Goal: Information Seeking & Learning: Learn about a topic

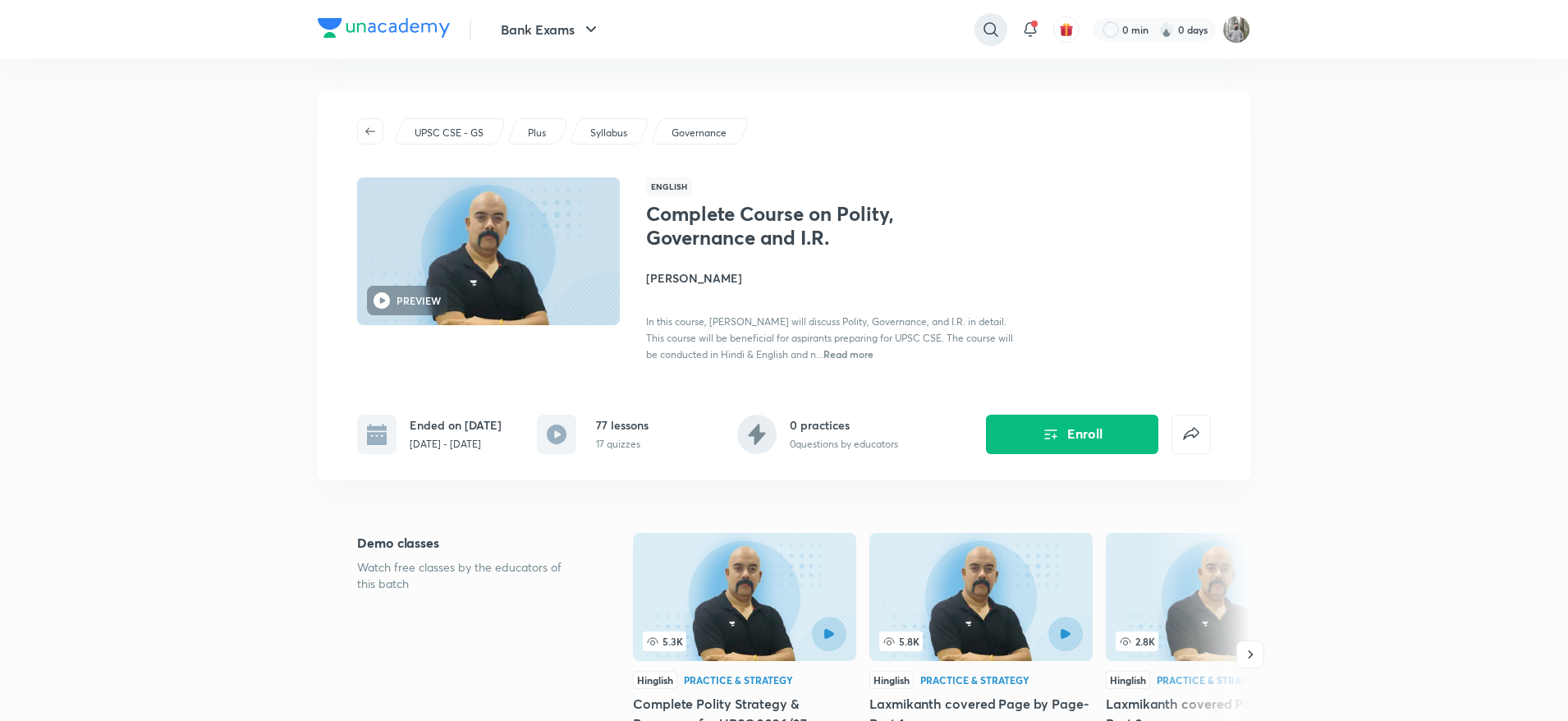
click at [982, 30] on icon at bounding box center [990, 29] width 20 height 20
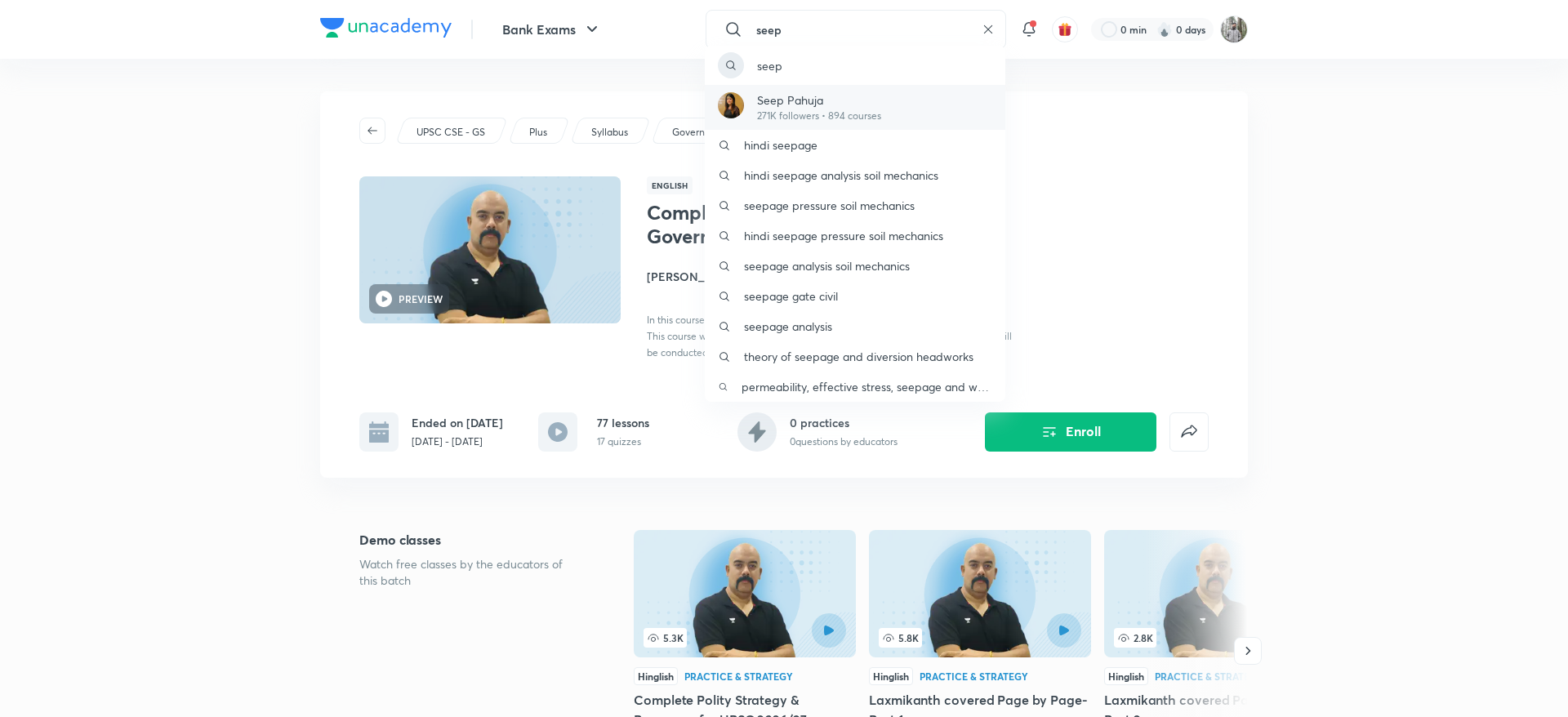
type input "seep"
click at [836, 104] on p "Seep Pahuja" at bounding box center [819, 100] width 124 height 17
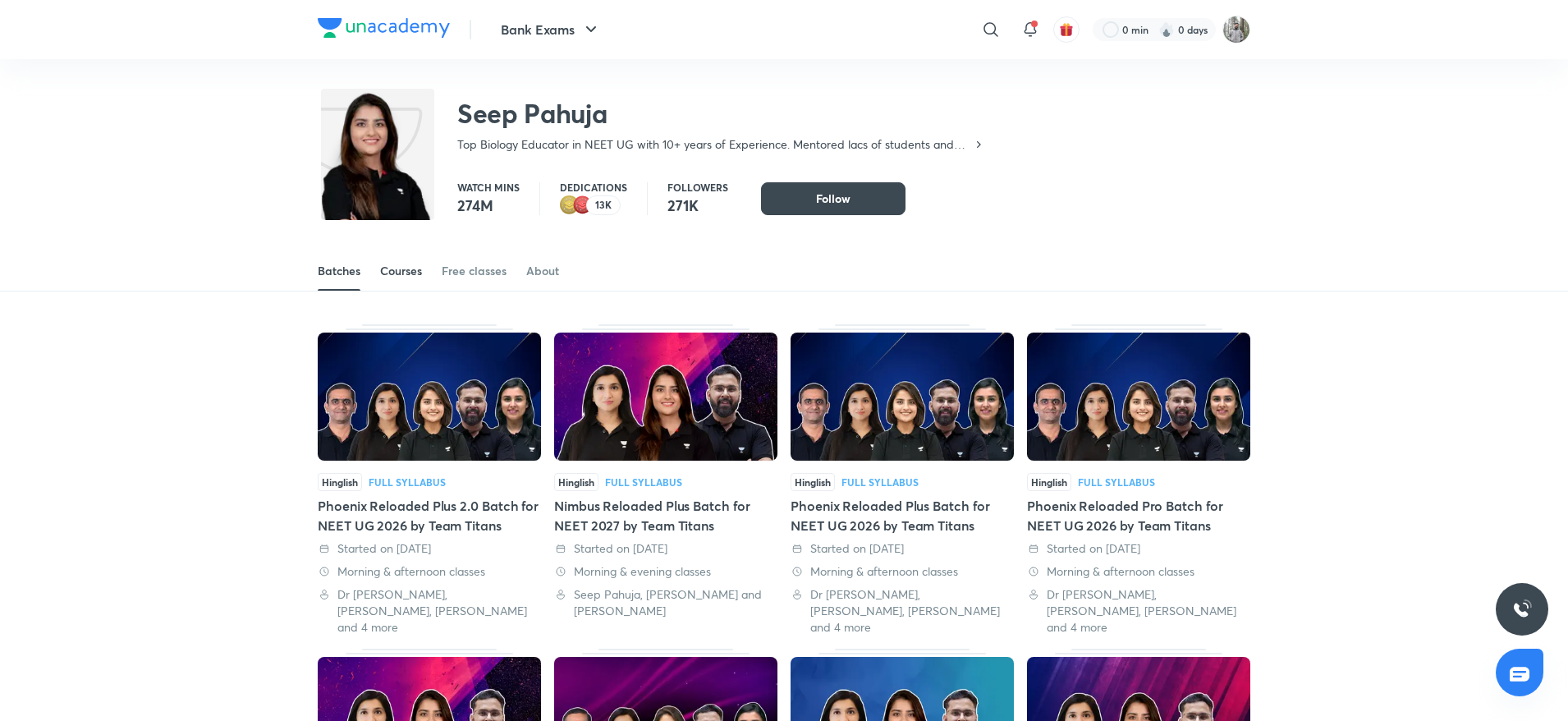
click at [398, 276] on div "Courses" at bounding box center [400, 270] width 41 height 16
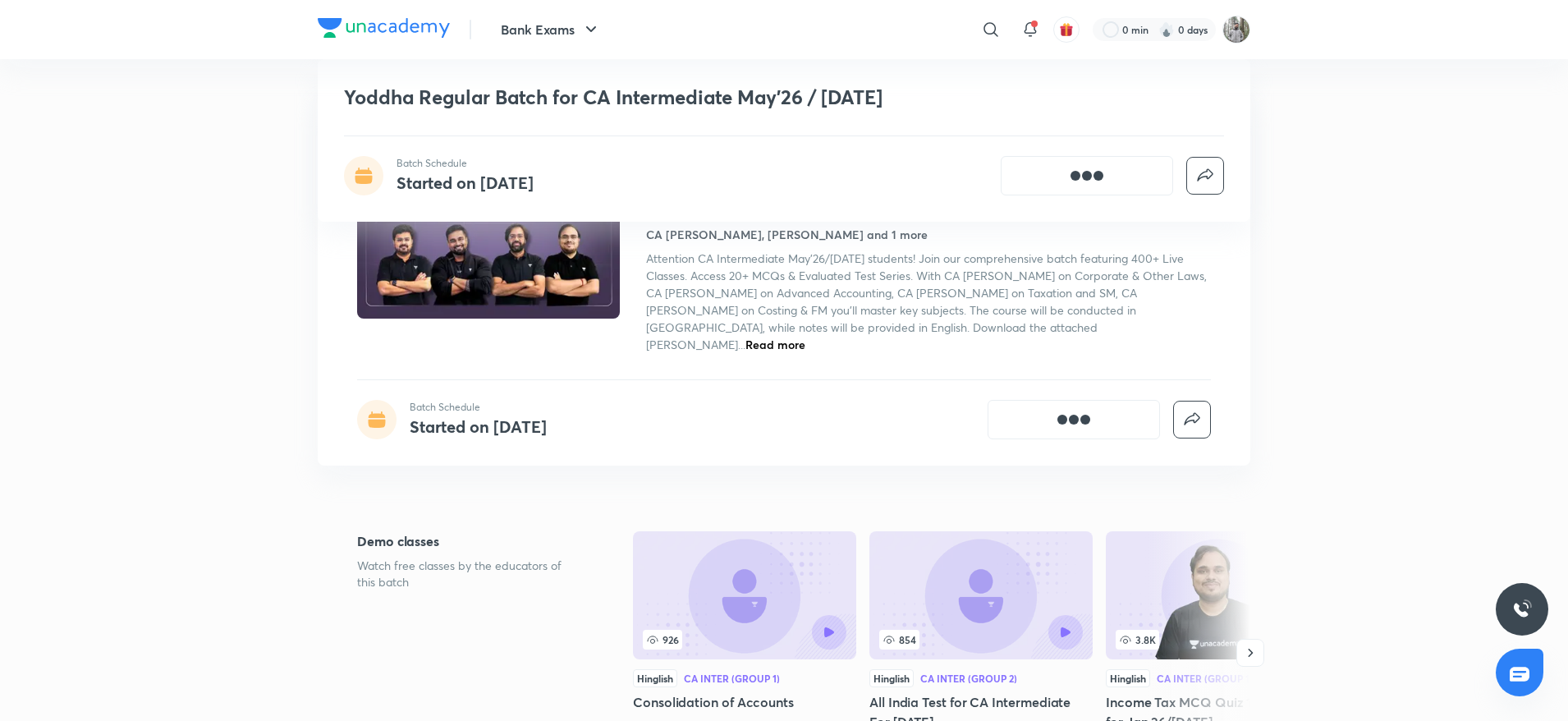
scroll to position [892, 0]
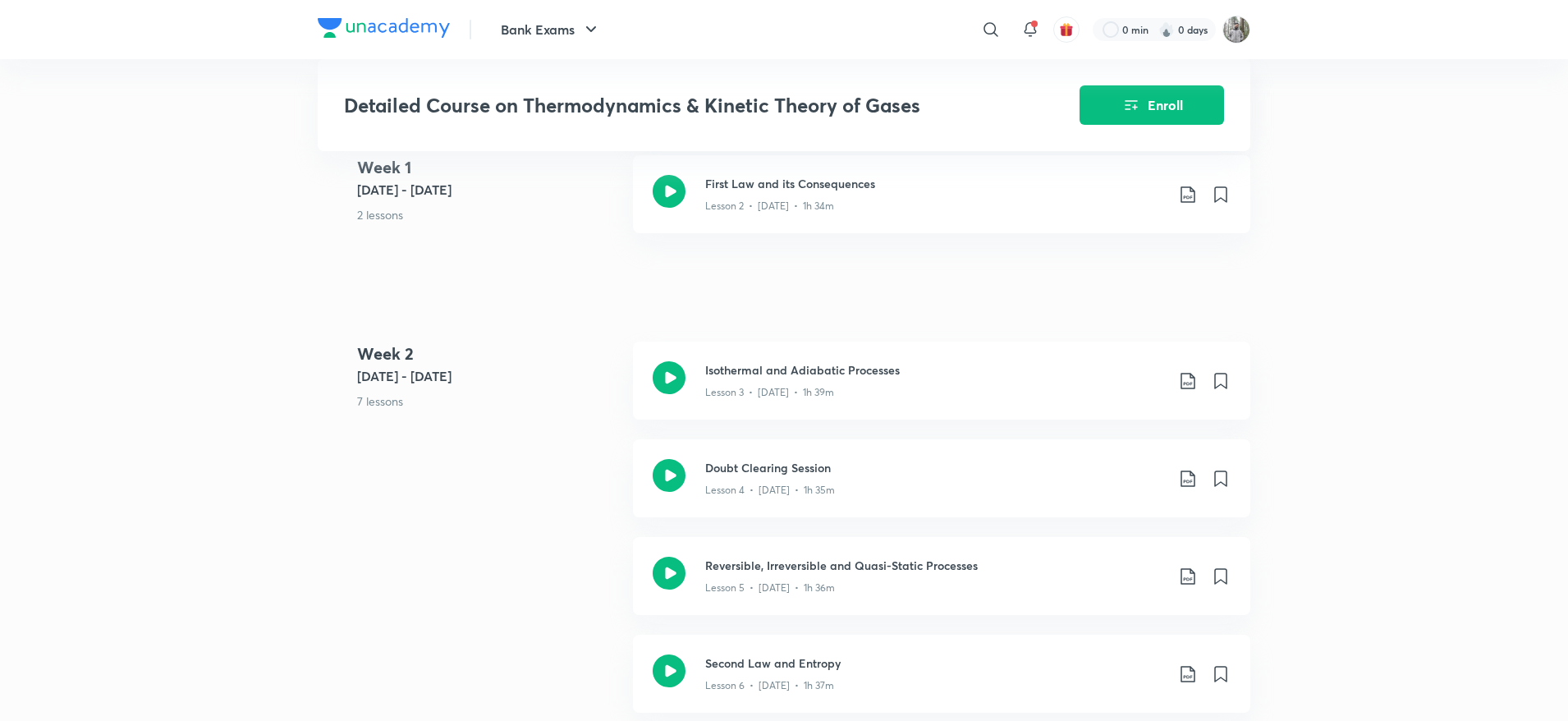
scroll to position [539, 0]
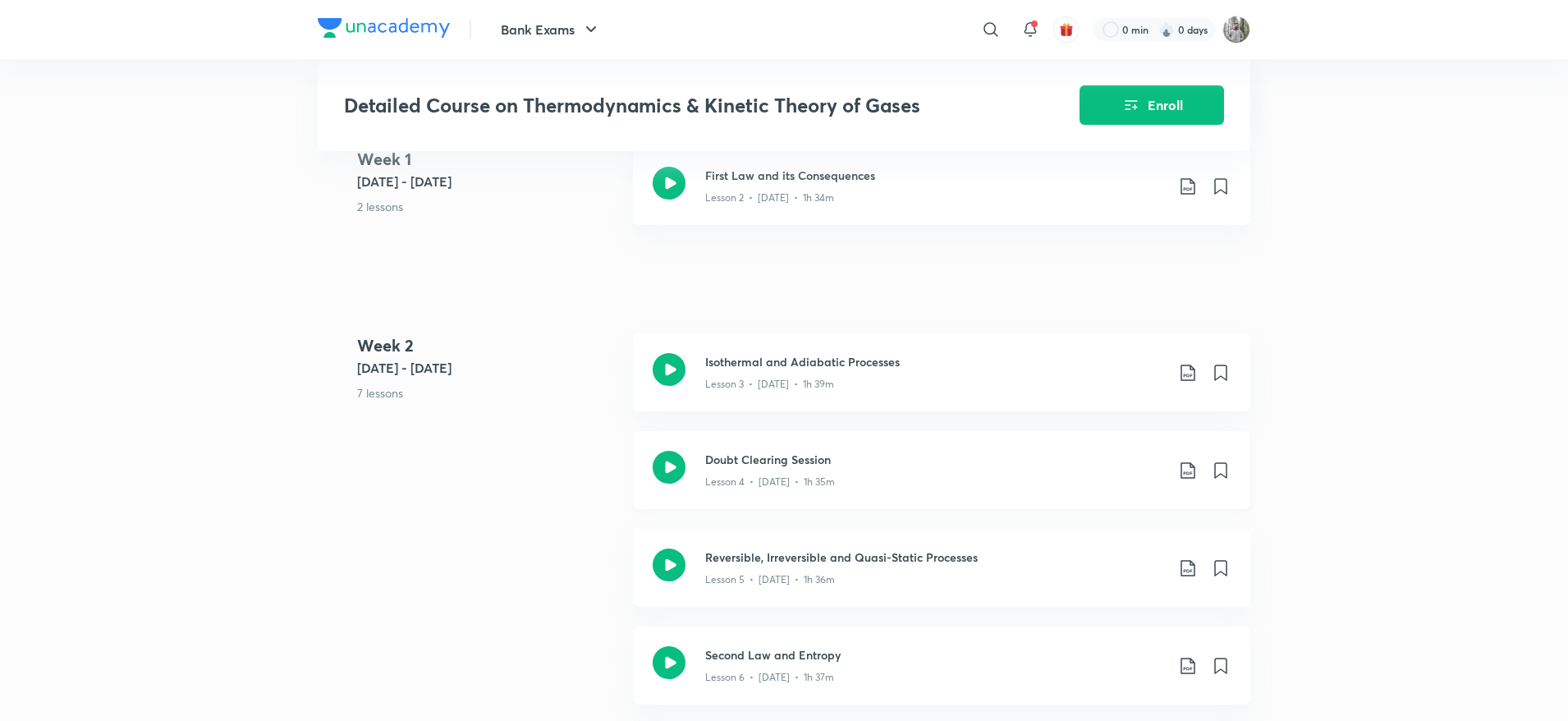
click at [745, 479] on p "Lesson 4 • Jul 6 • 1h 35m" at bounding box center [770, 482] width 130 height 15
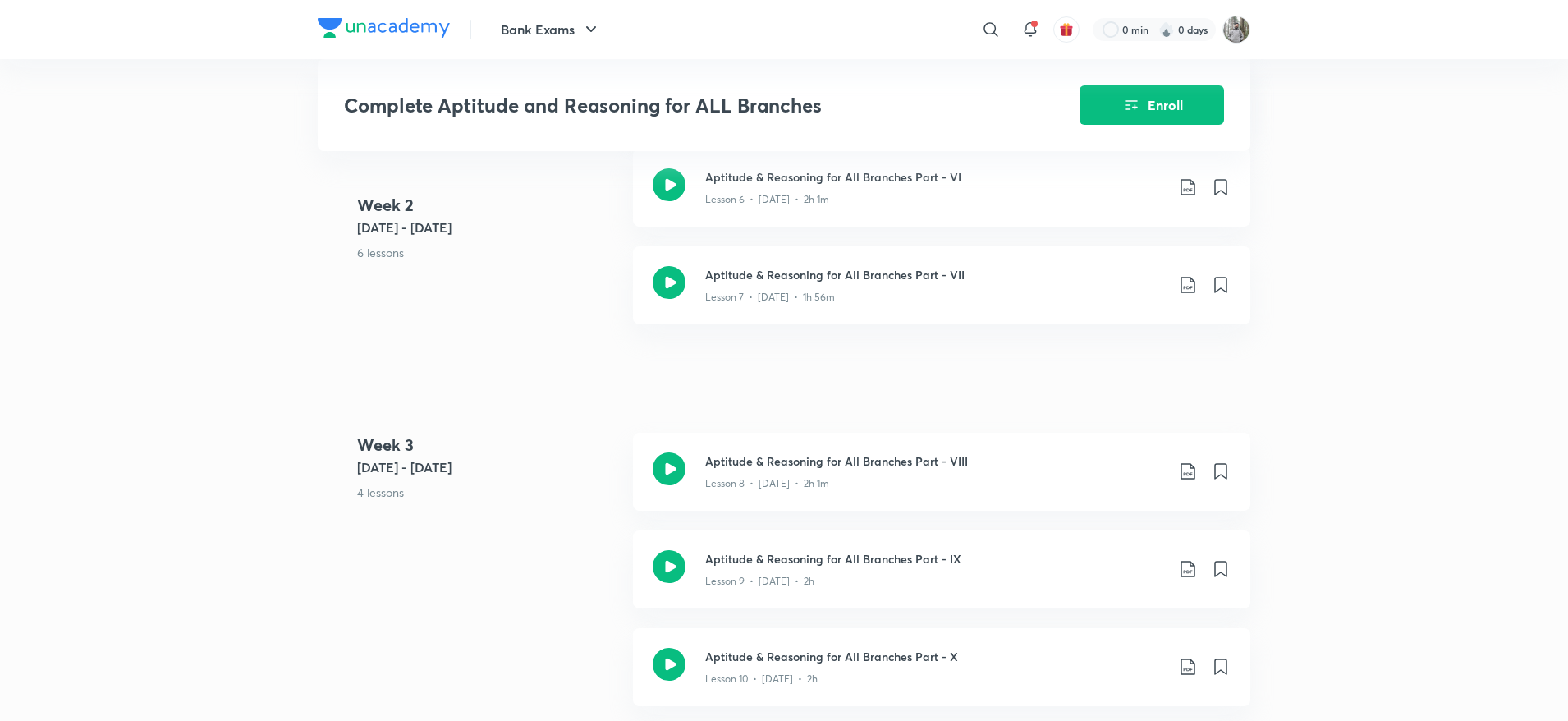
scroll to position [1290, 0]
click at [825, 510] on div "Aptitude & Reasoning for All Branches Part - VIII Lesson 8 • Sep 15 • 2h 1m" at bounding box center [941, 470] width 617 height 78
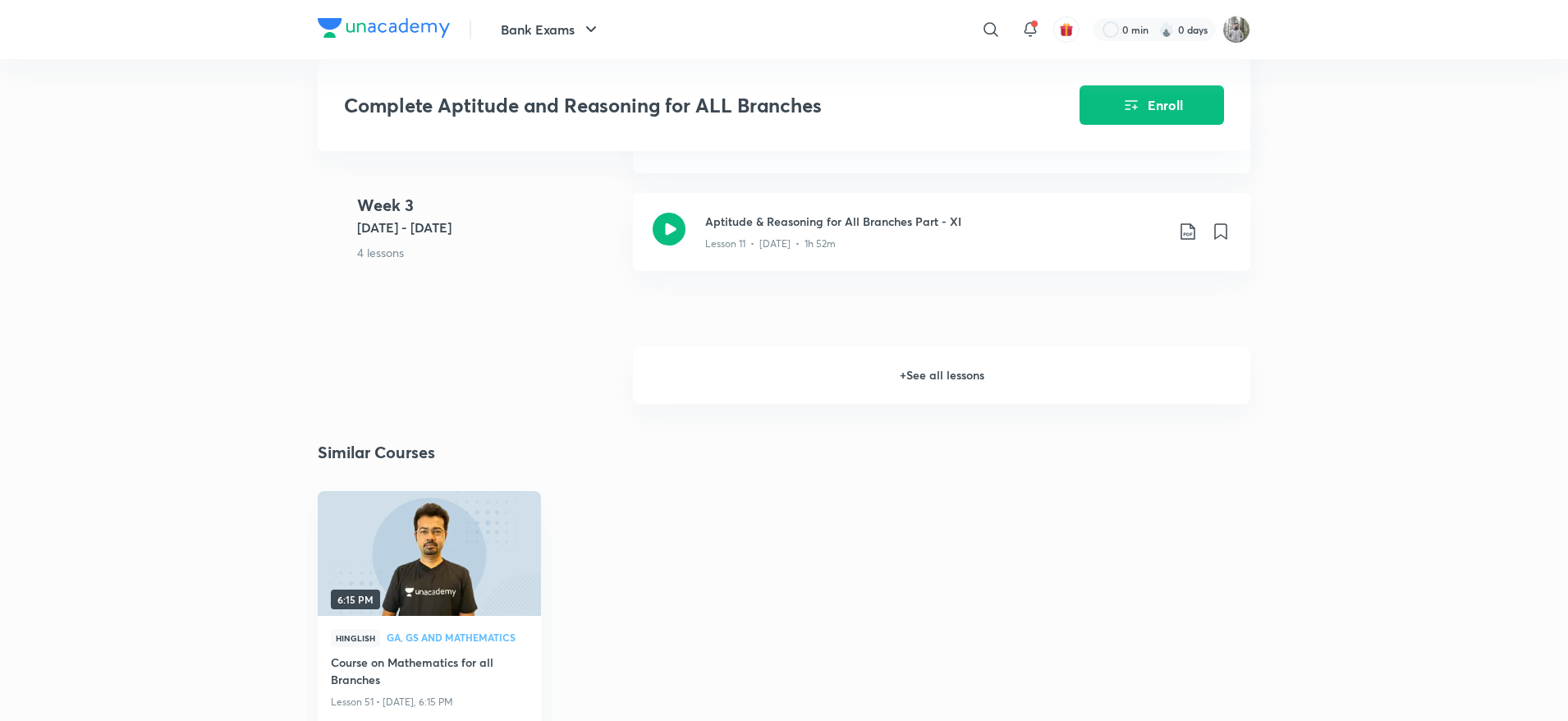
scroll to position [1822, 0]
click at [940, 385] on h6 "+ See all lessons" at bounding box center [941, 375] width 617 height 57
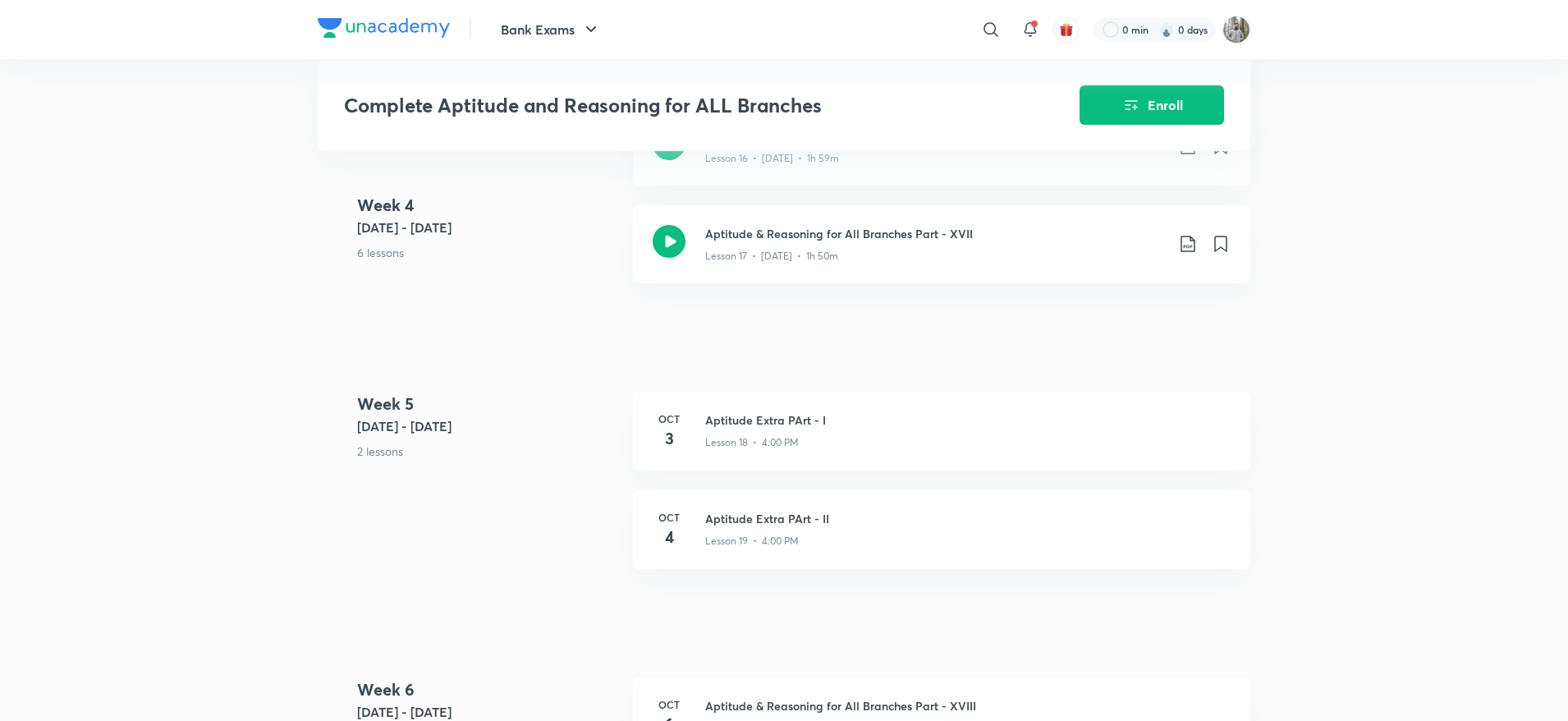
scroll to position [2487, 0]
click at [809, 163] on p "Lesson 16 • Sep 26 • 1h 59m" at bounding box center [772, 156] width 134 height 15
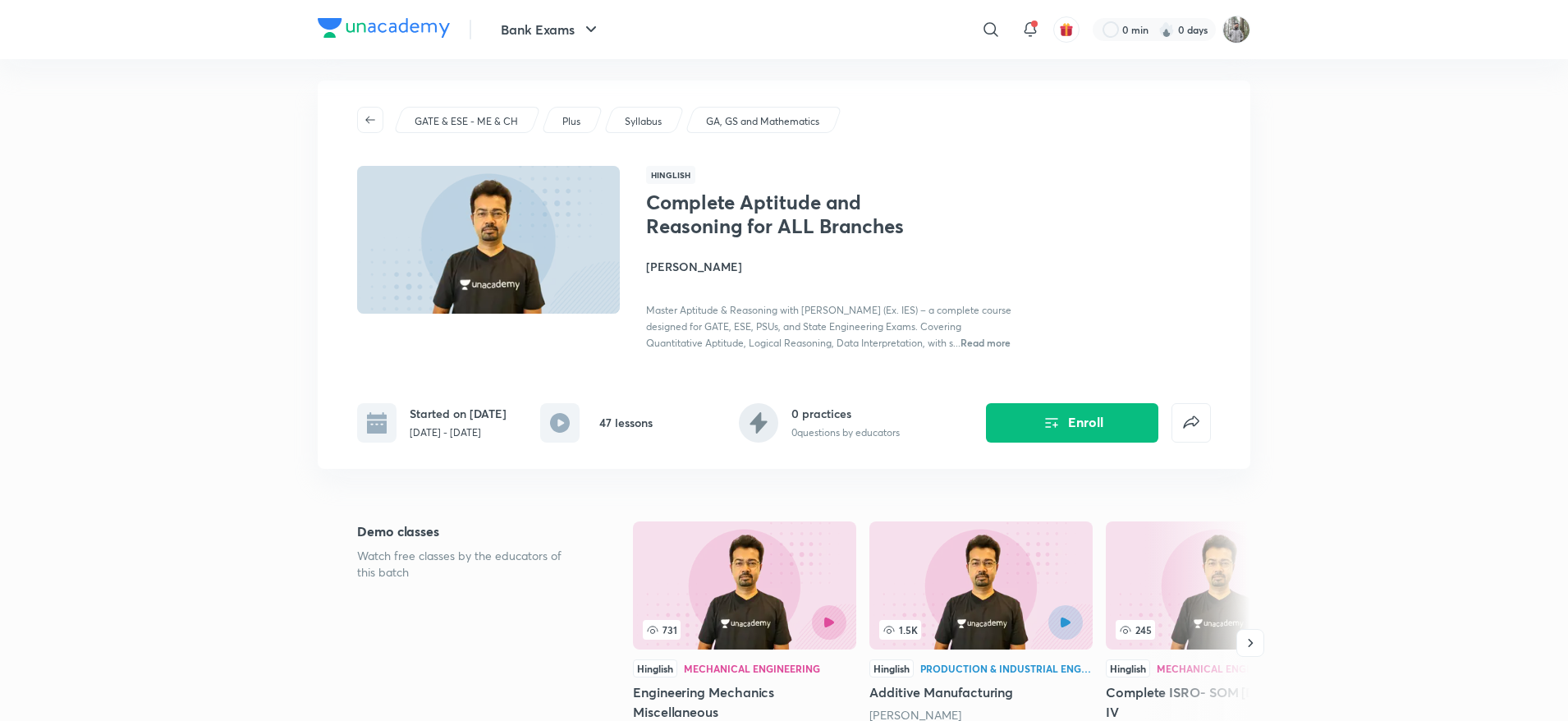
scroll to position [0, 0]
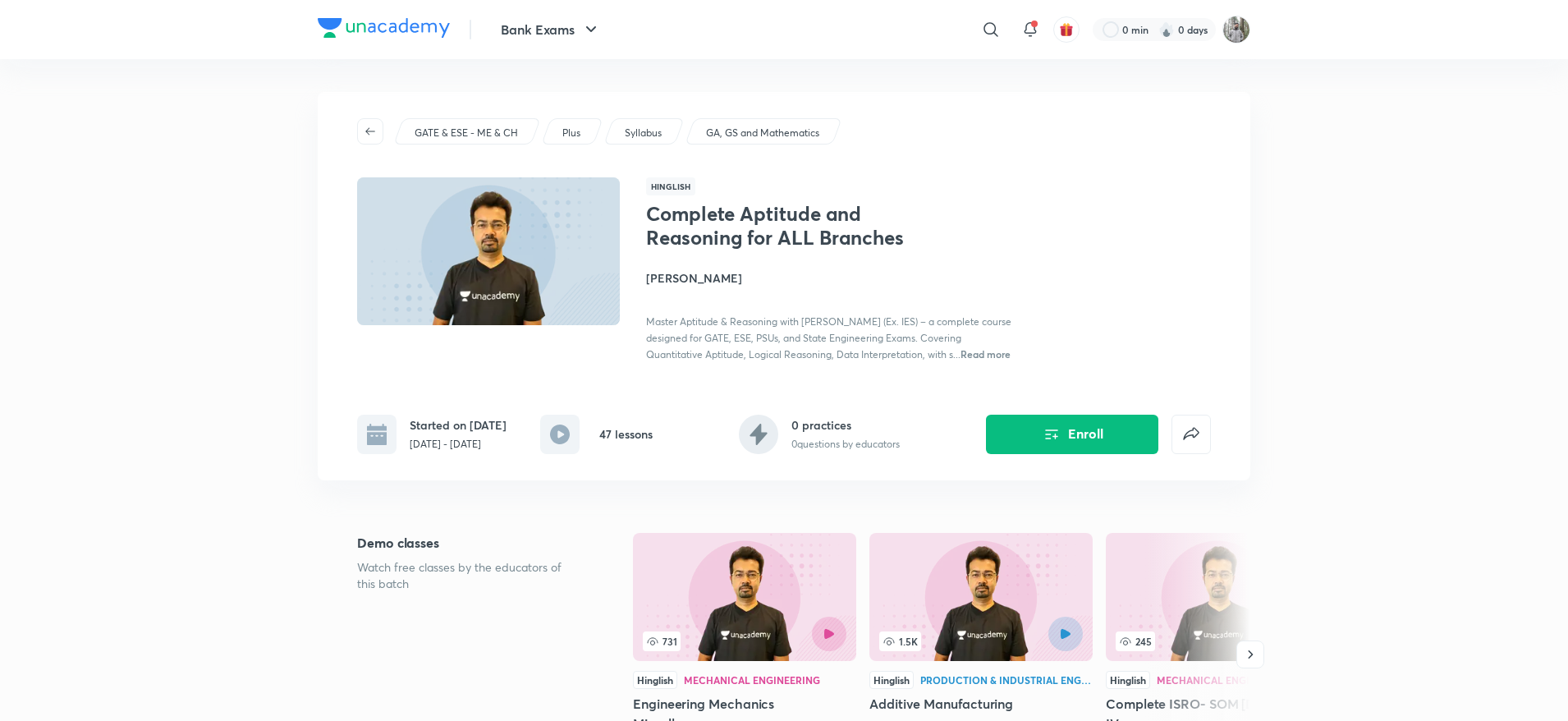
click at [465, 131] on p "GATE & ESE - ME & CH" at bounding box center [466, 133] width 104 height 15
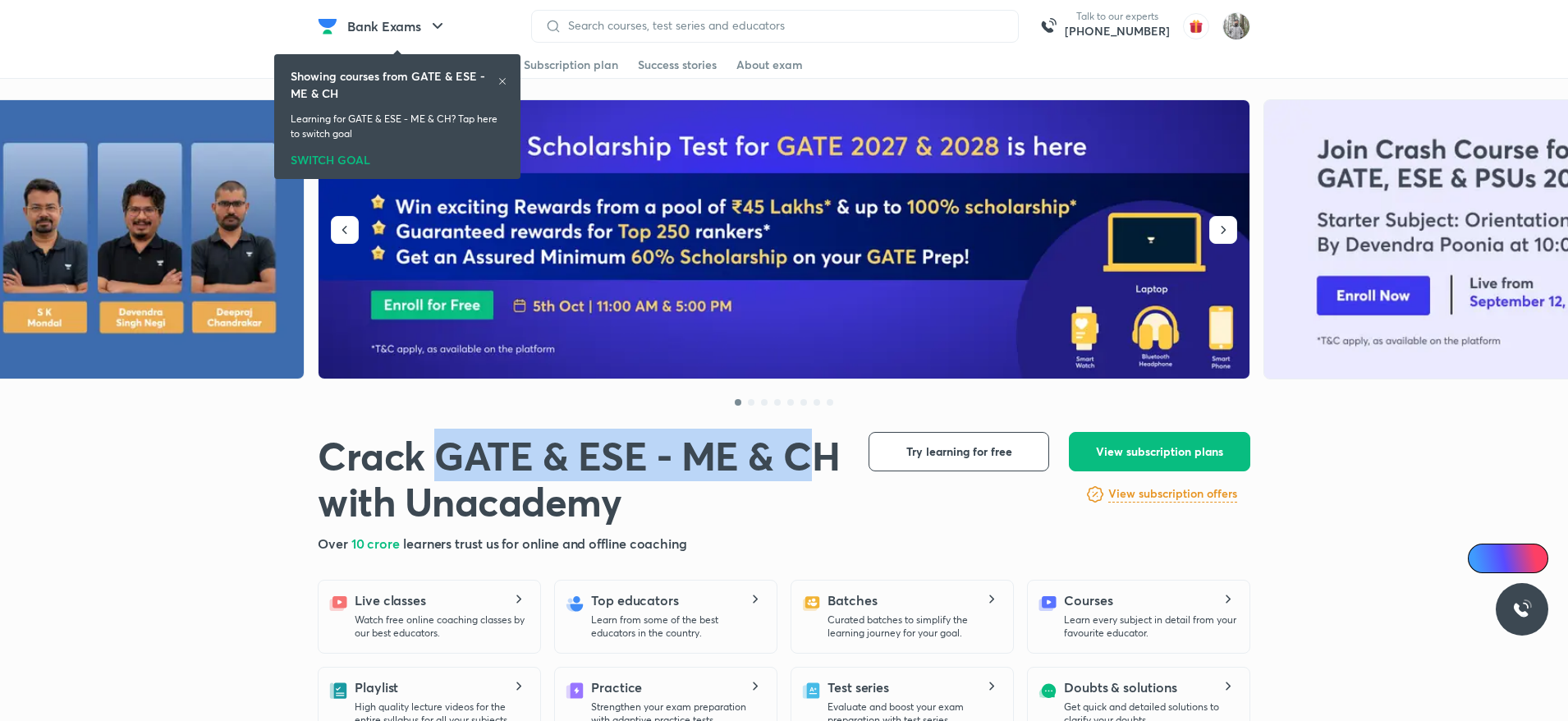
click at [833, 452] on h1 "Crack GATE & ESE - ME & CH with Unacademy" at bounding box center [580, 478] width 525 height 92
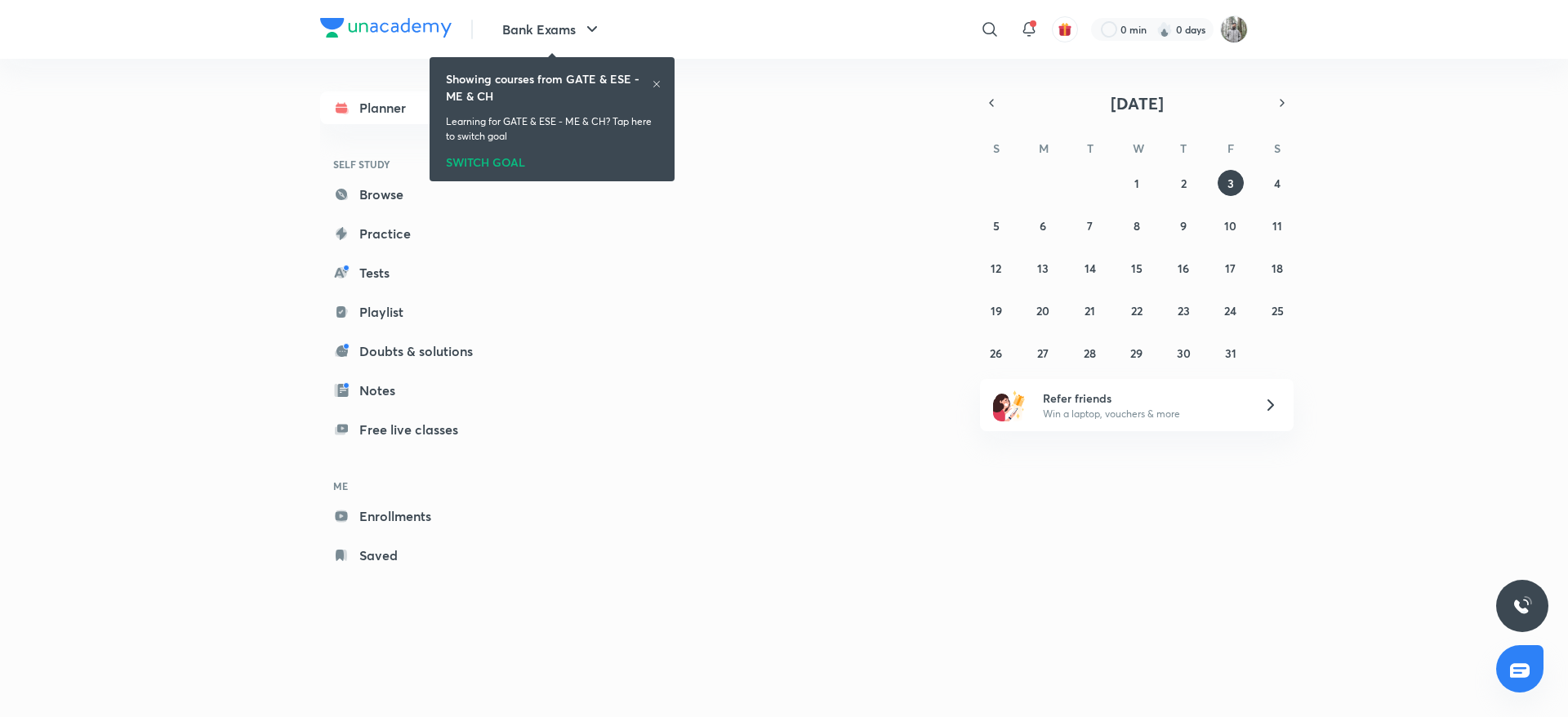
click at [501, 155] on div "SWITCH GOAL" at bounding box center [552, 158] width 212 height 18
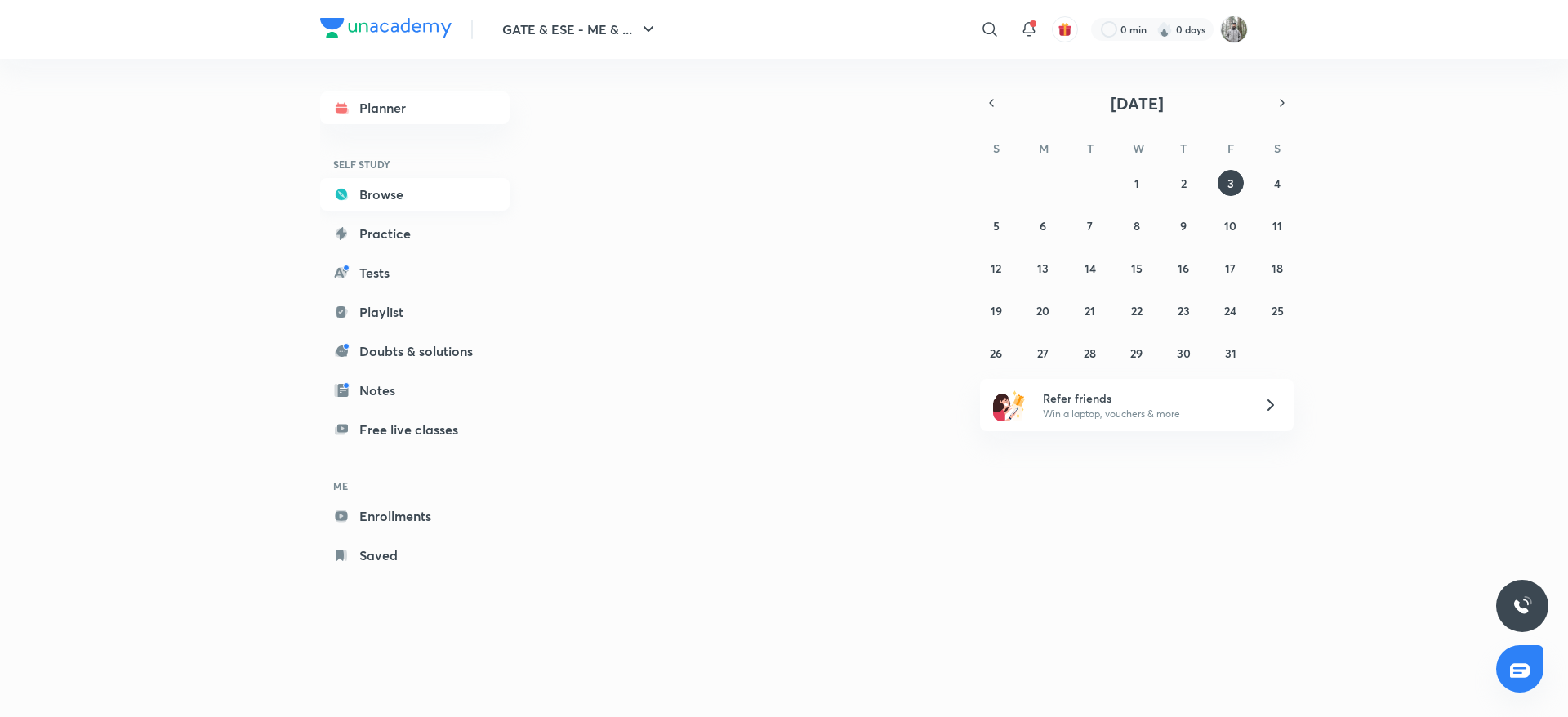
click at [402, 188] on link "Browse" at bounding box center [415, 194] width 189 height 33
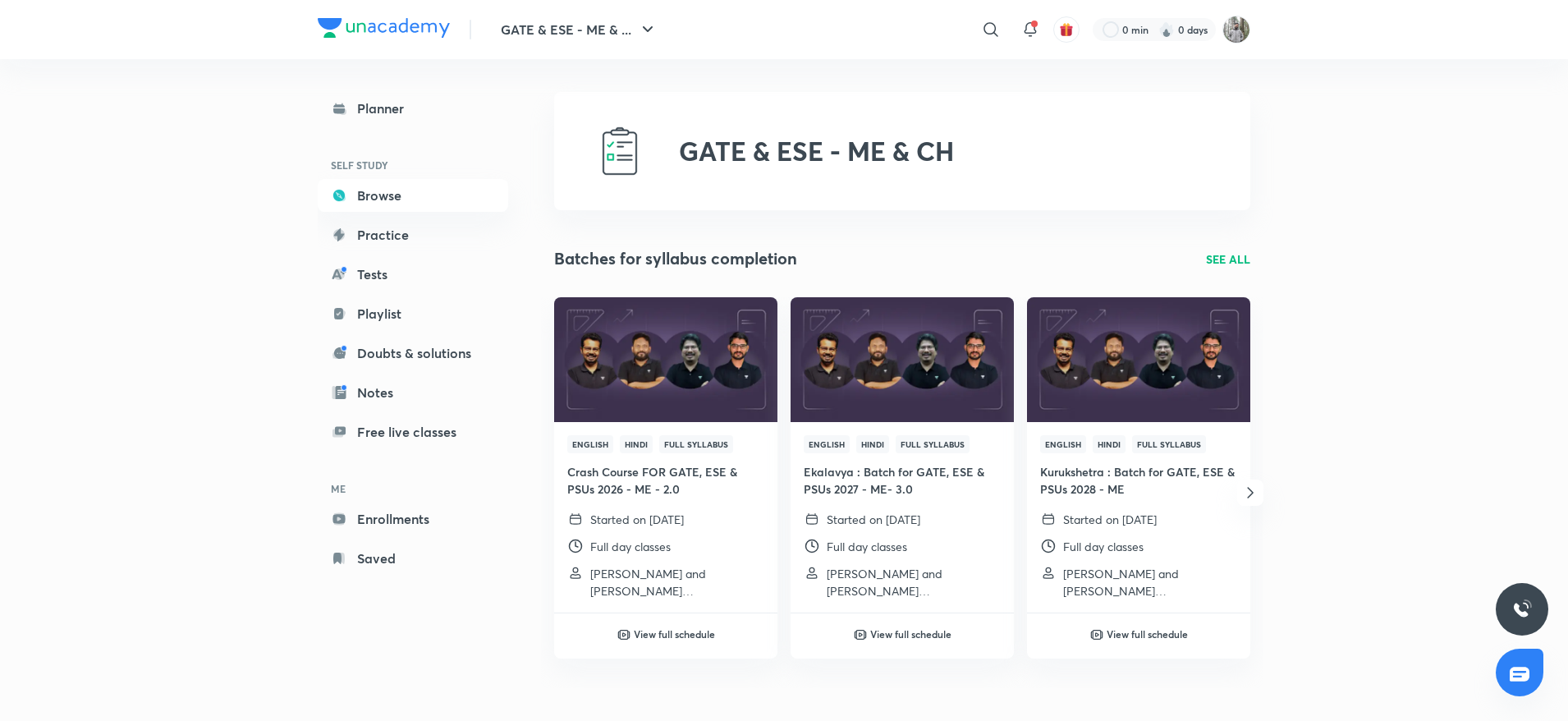
click at [750, 167] on h2 "GATE & ESE - ME & CH" at bounding box center [816, 151] width 275 height 31
copy h2 "GATE & ESE - ME & CH"
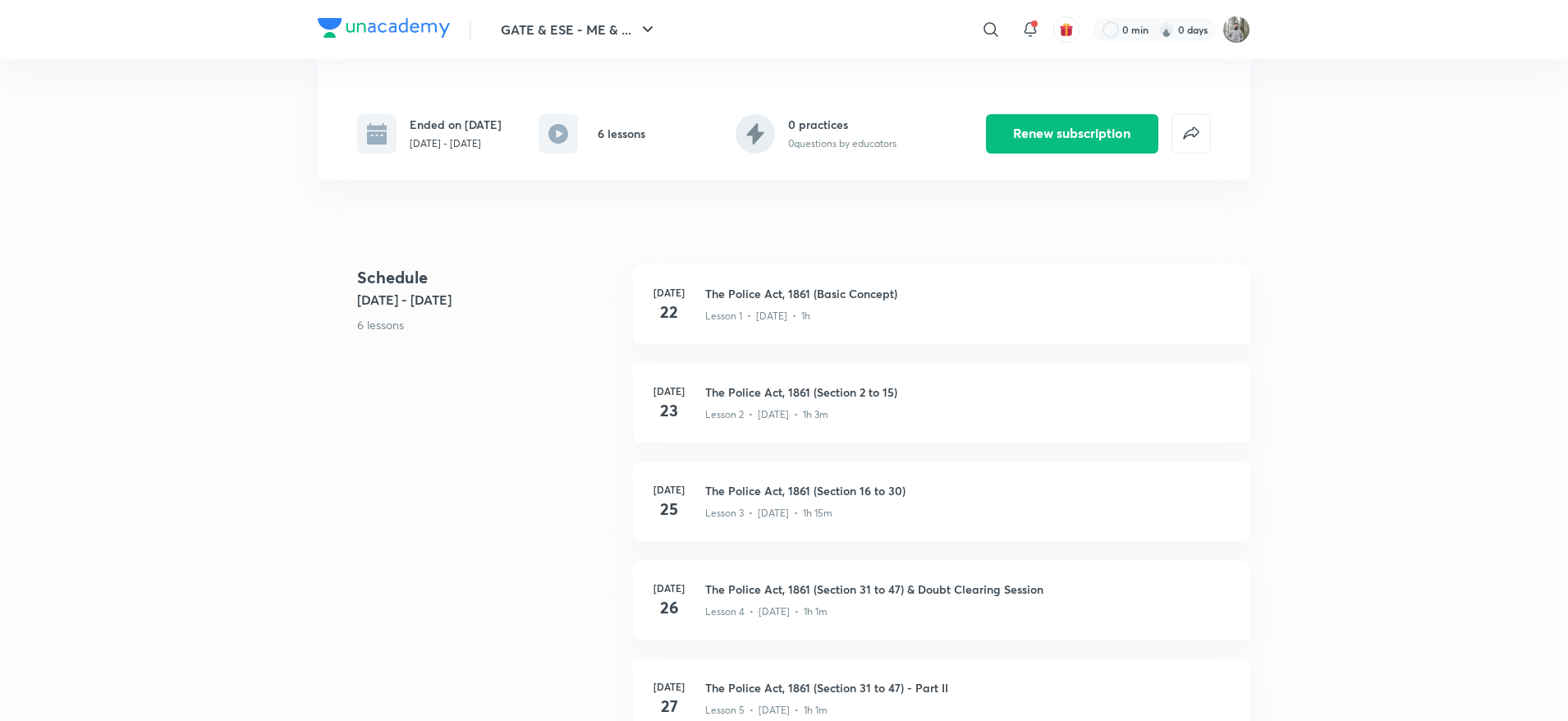
scroll to position [438, 0]
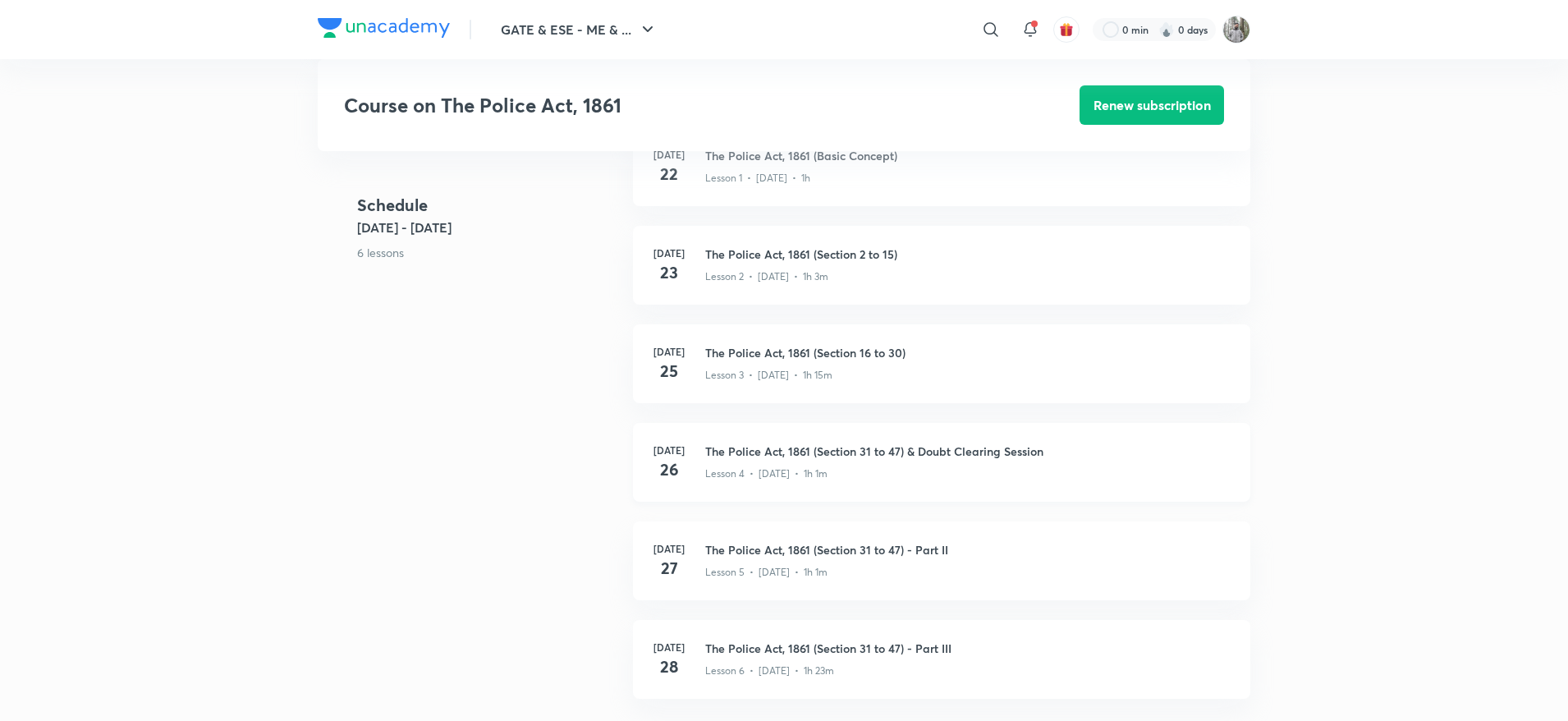
click at [832, 449] on h3 "The Police Act, 1861 (Section 31 to 47) & Doubt Clearing Session" at bounding box center [967, 451] width 525 height 17
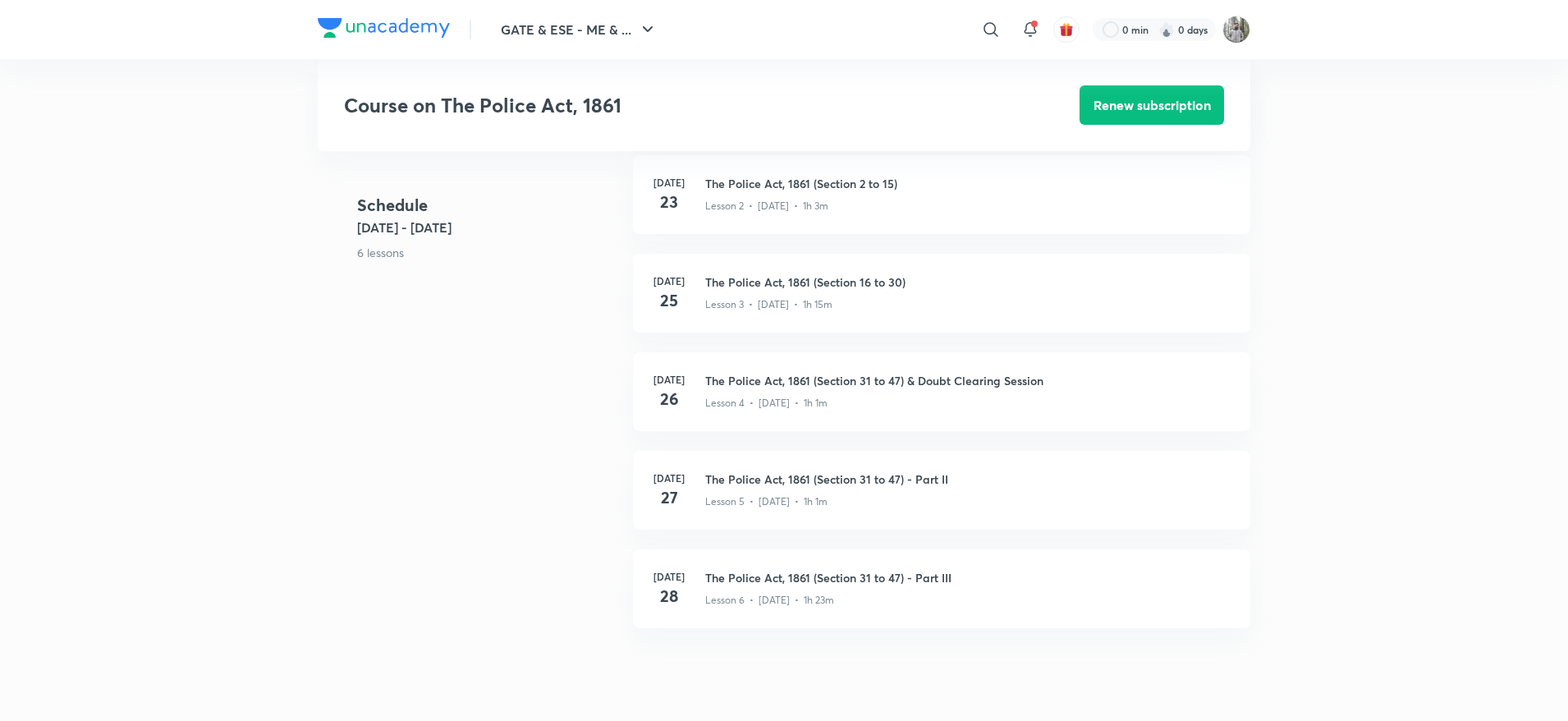
scroll to position [507, 0]
click at [741, 379] on h3 "The Police Act, 1861 (Section 31 to 47) & Doubt Clearing Session" at bounding box center [967, 382] width 525 height 17
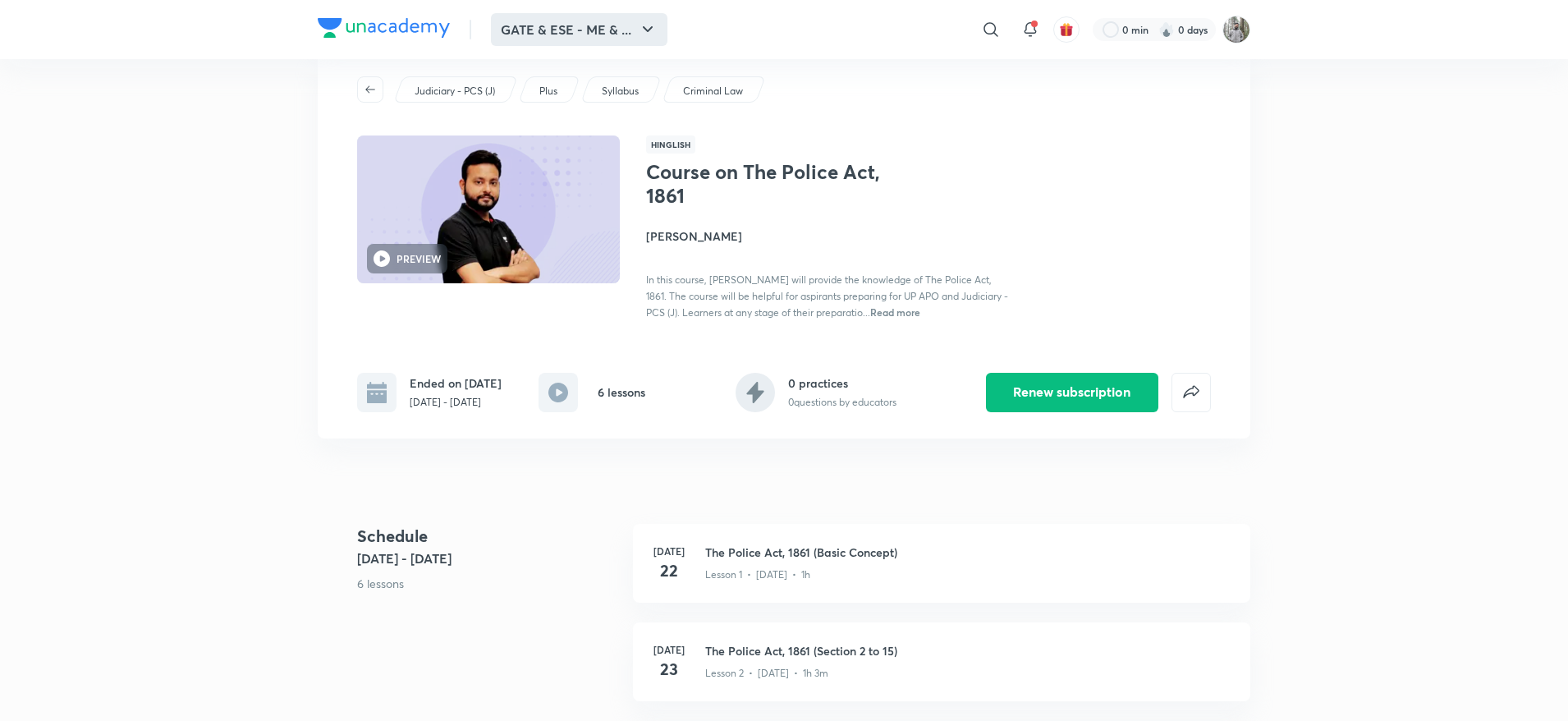
scroll to position [41, 0]
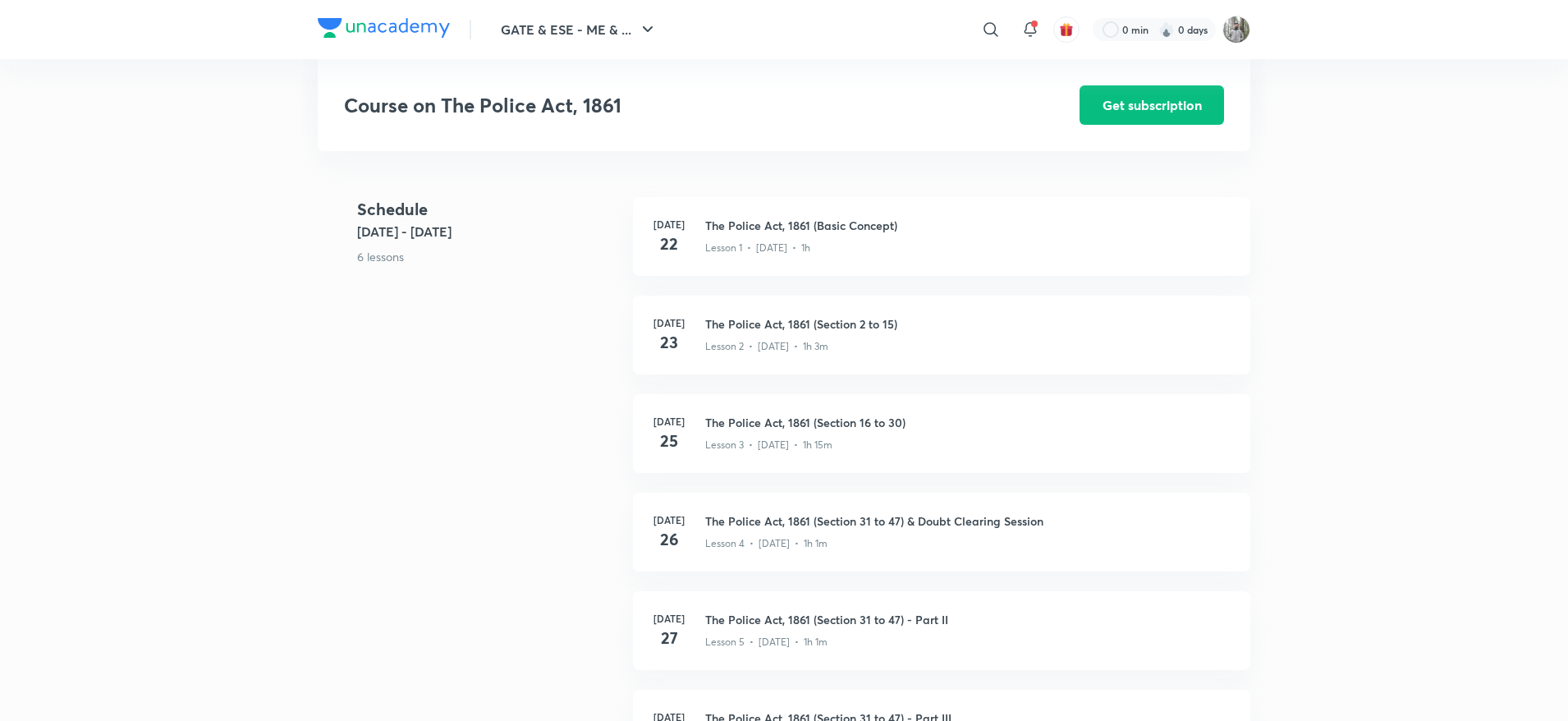
scroll to position [385, 0]
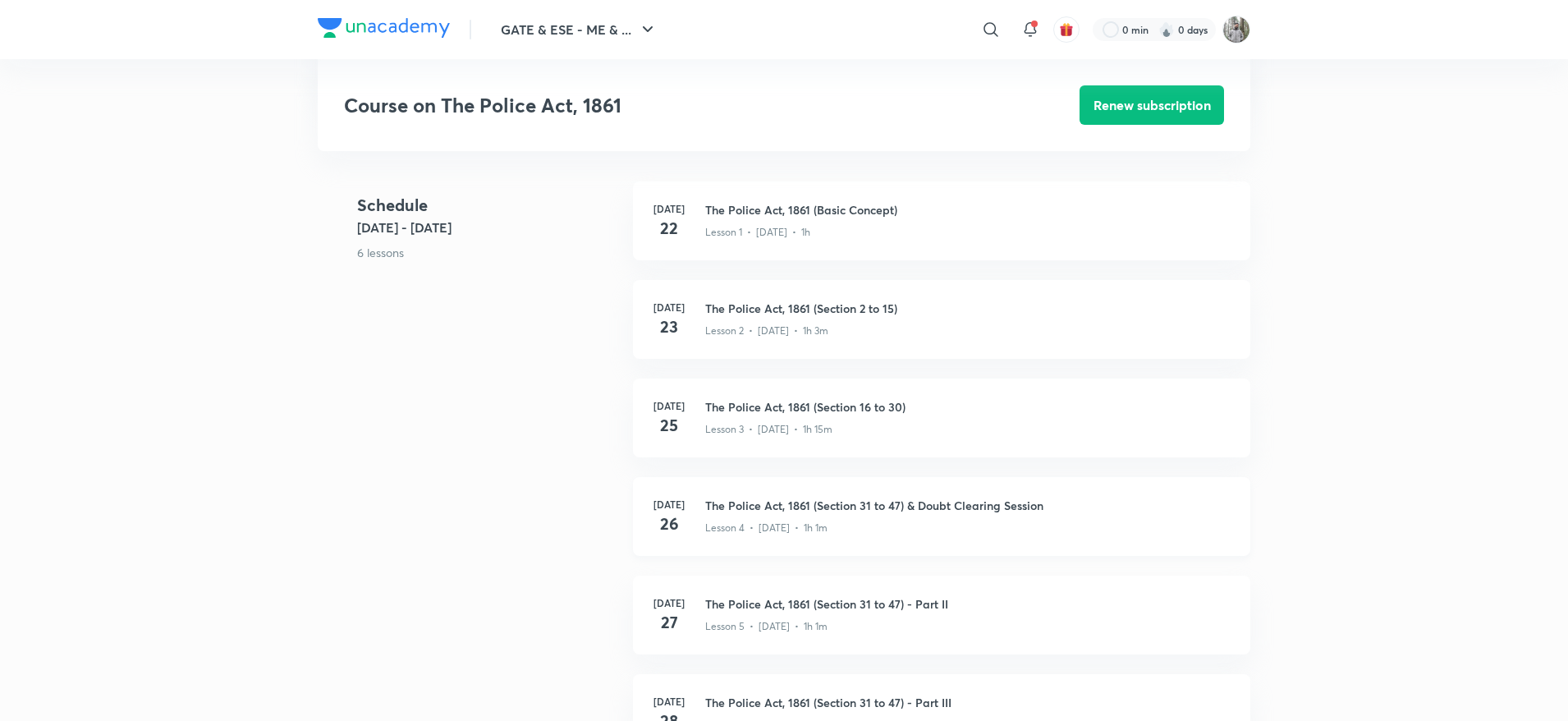
click at [746, 513] on h3 "The Police Act, 1861 (Section 31 to 47) & Doubt Clearing Session" at bounding box center [967, 505] width 525 height 17
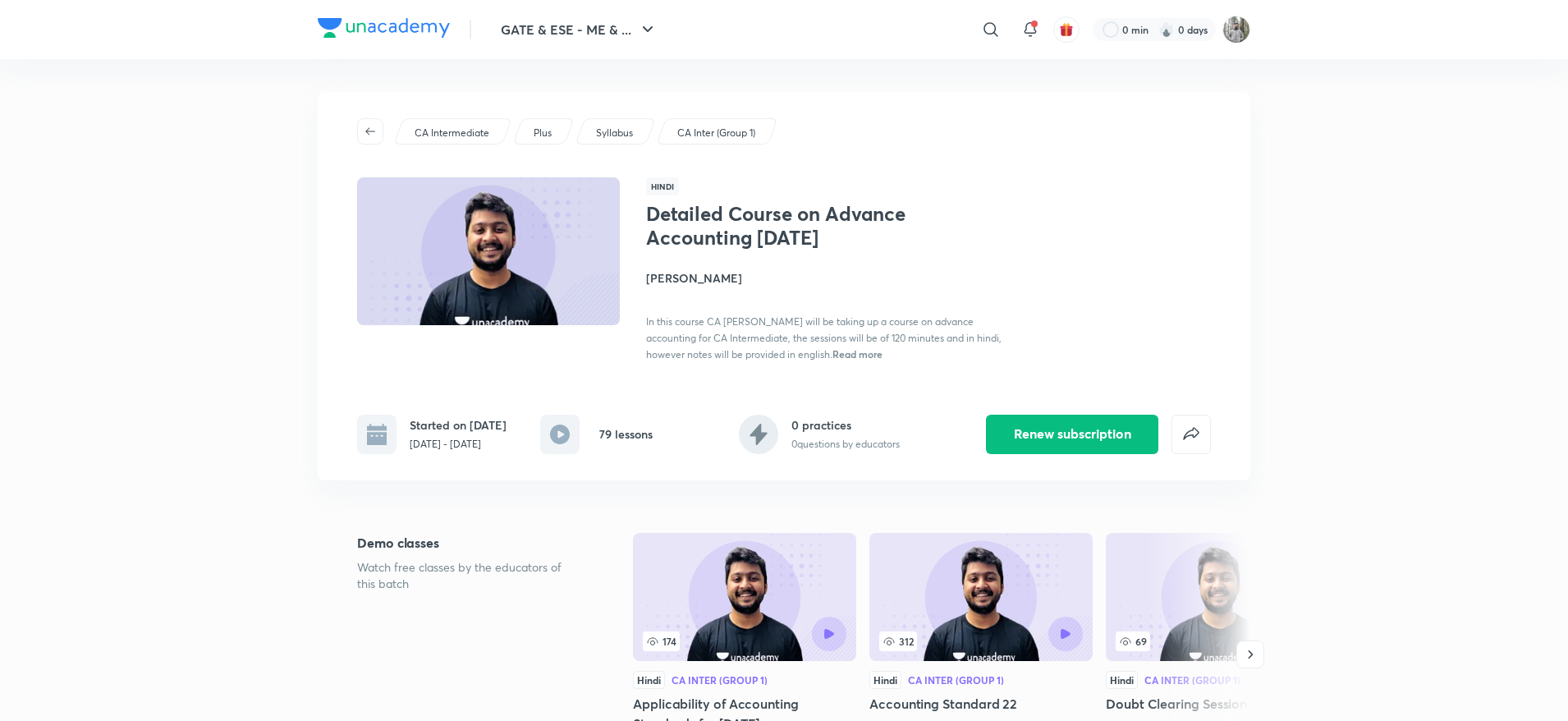
click at [577, 559] on p "Watch free classes by the educators of this batch" at bounding box center [468, 575] width 223 height 33
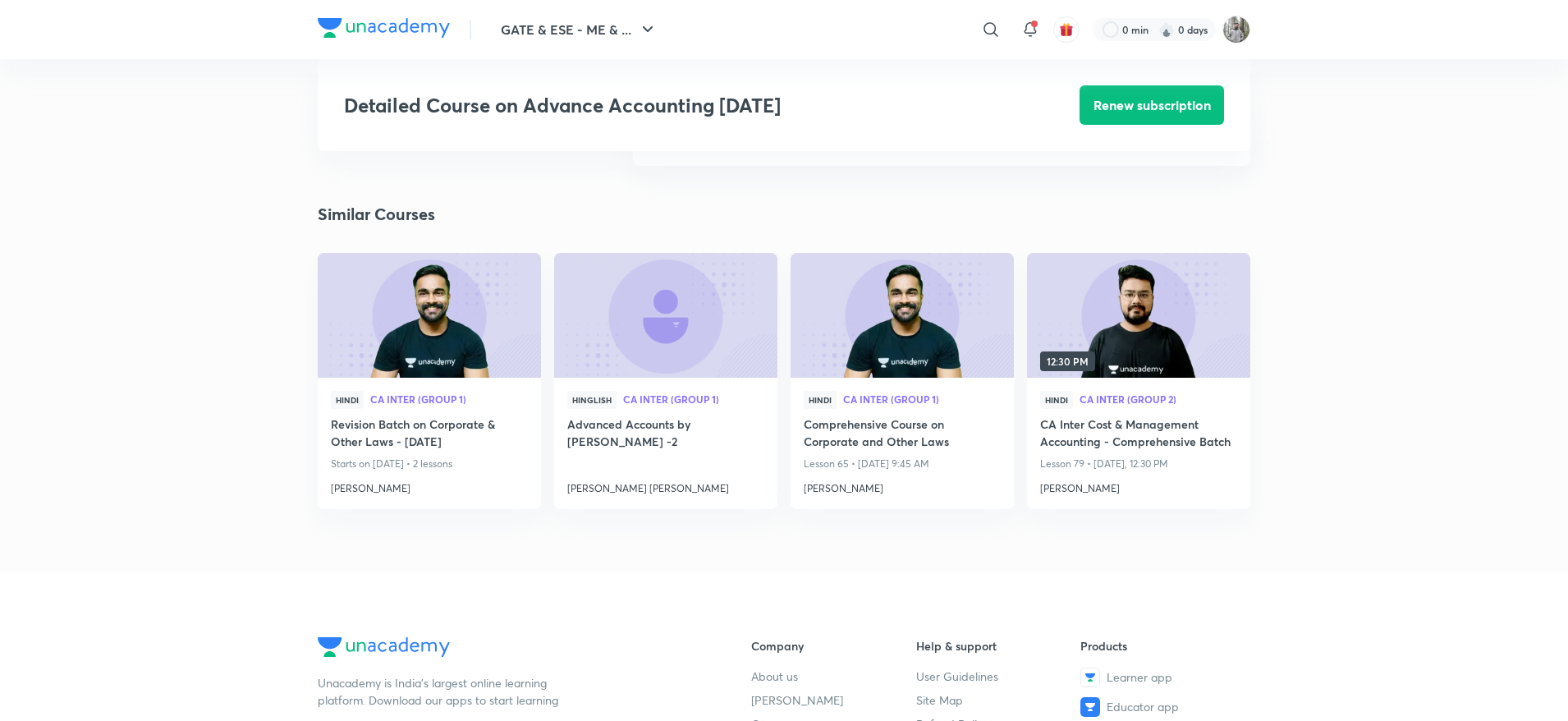
scroll to position [2705, 0]
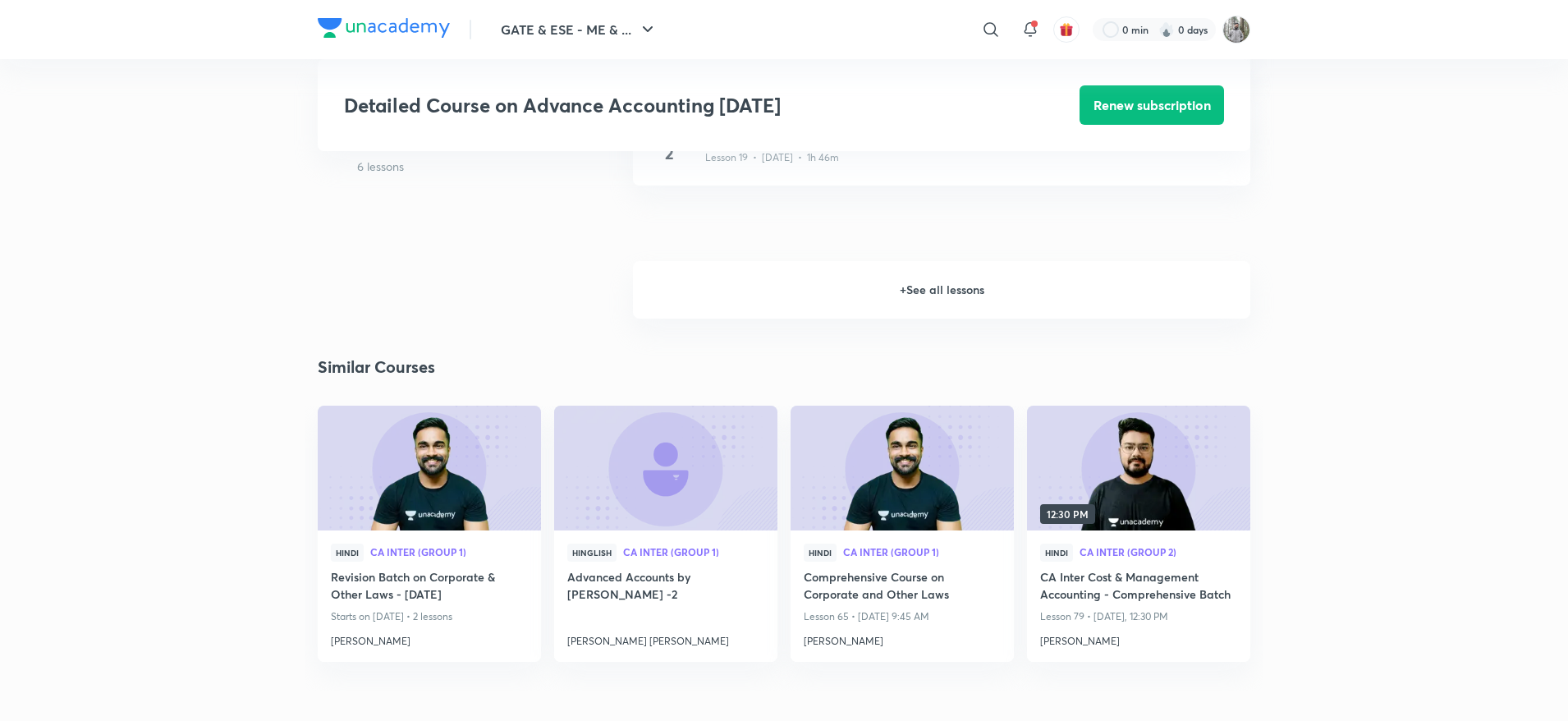
click at [940, 283] on h6 "+ See all lessons" at bounding box center [941, 289] width 617 height 57
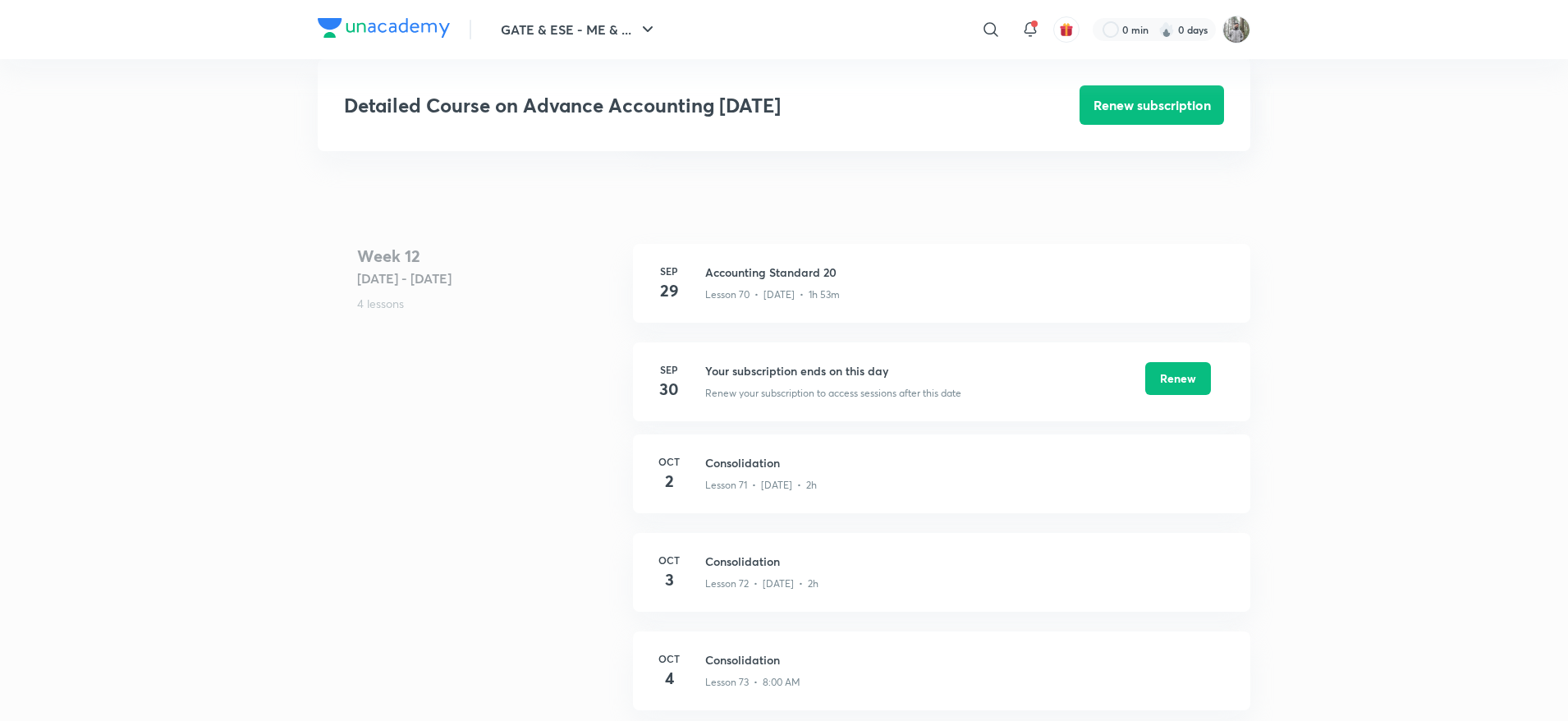
scroll to position [8578, 0]
click at [573, 394] on div "Week 12 Sep 29 - Oct 5 4 lessons Sep 29 Accounting Standard 20 Lesson 70 • Sep …" at bounding box center [783, 485] width 932 height 486
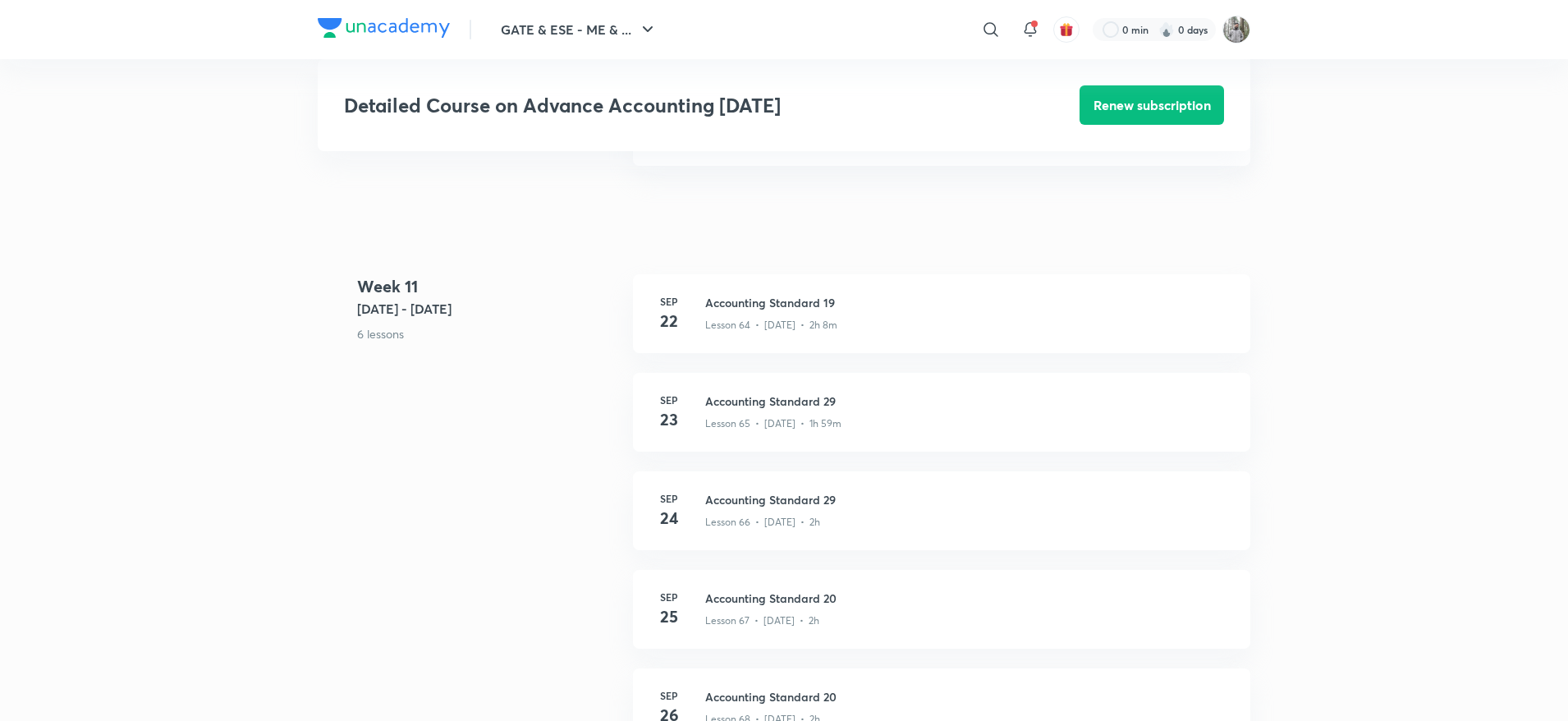
scroll to position [7862, 0]
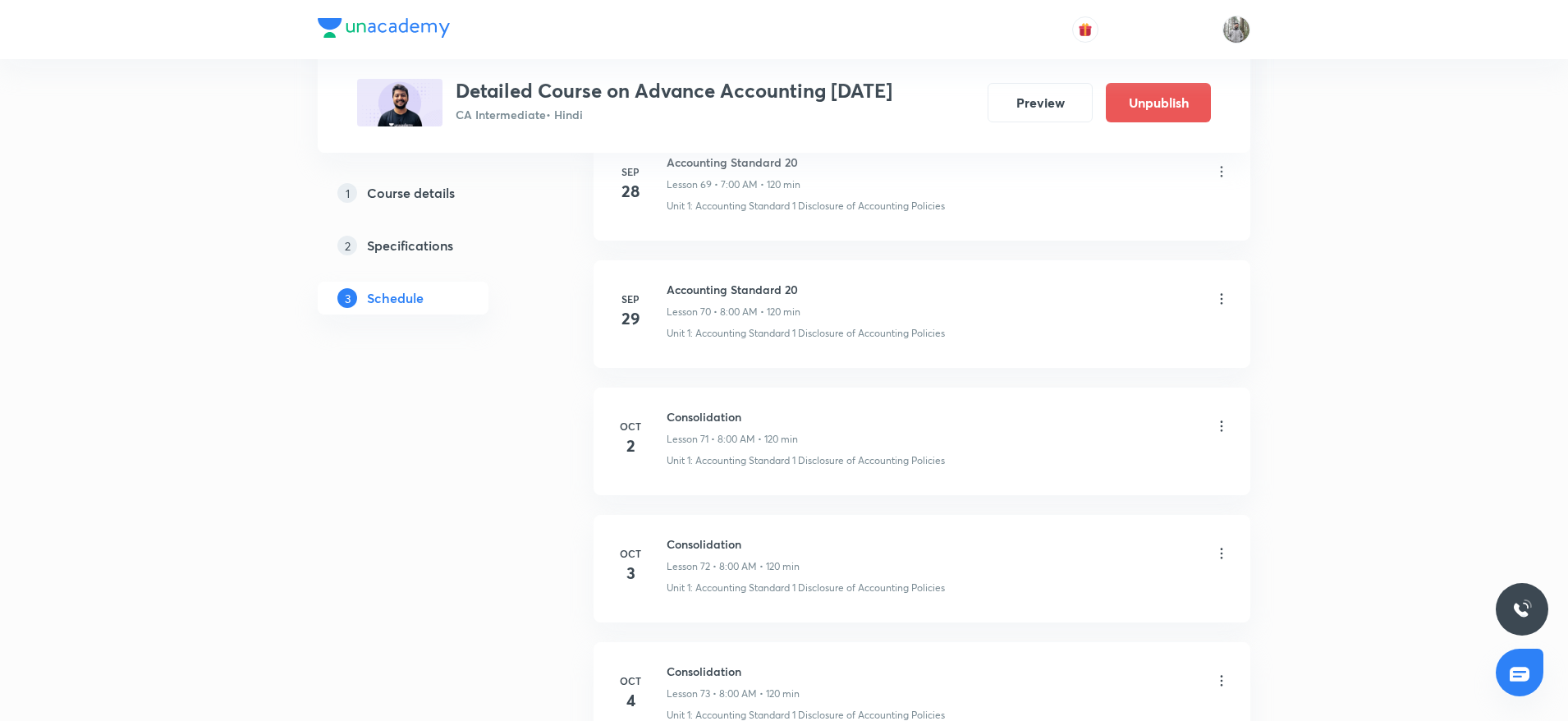
scroll to position [9619, 0]
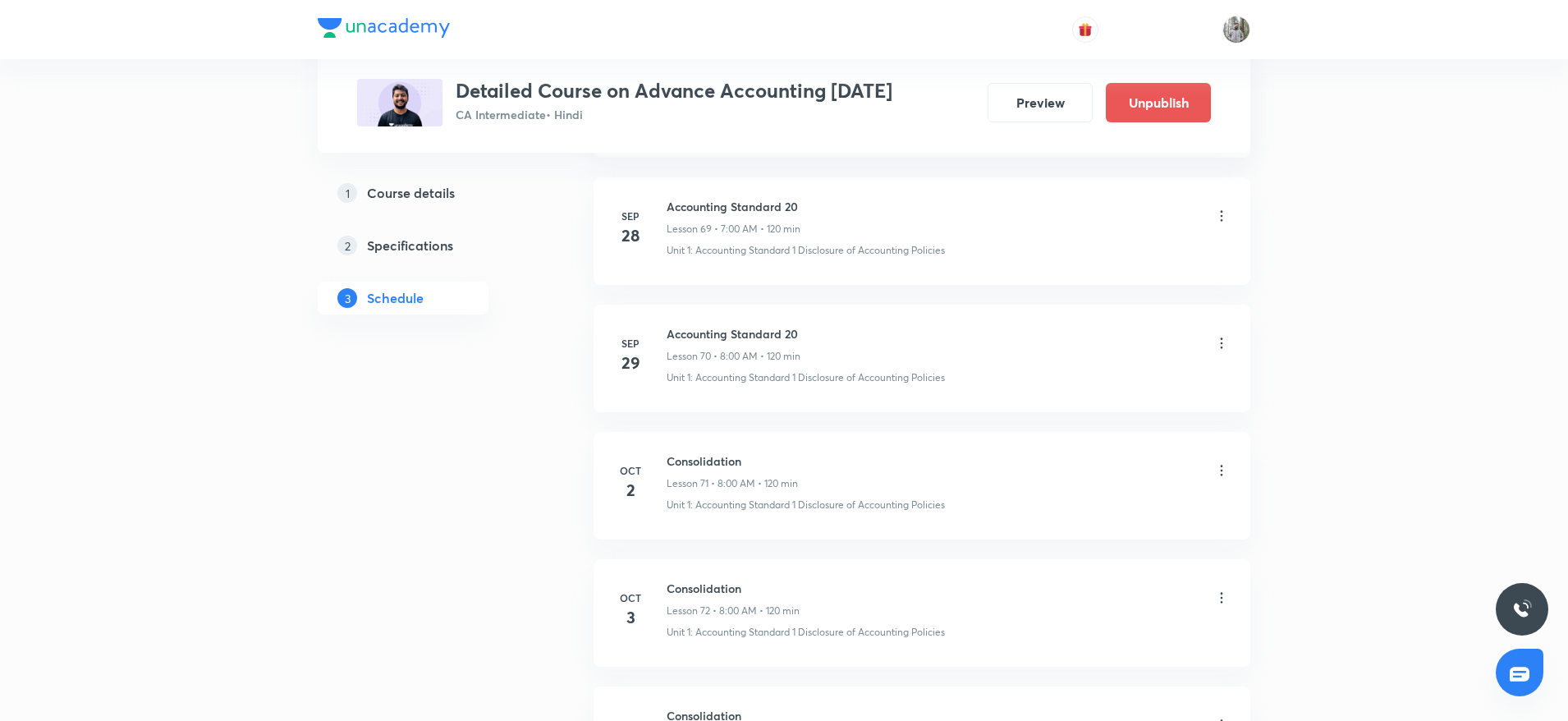
scroll to position [9575, 0]
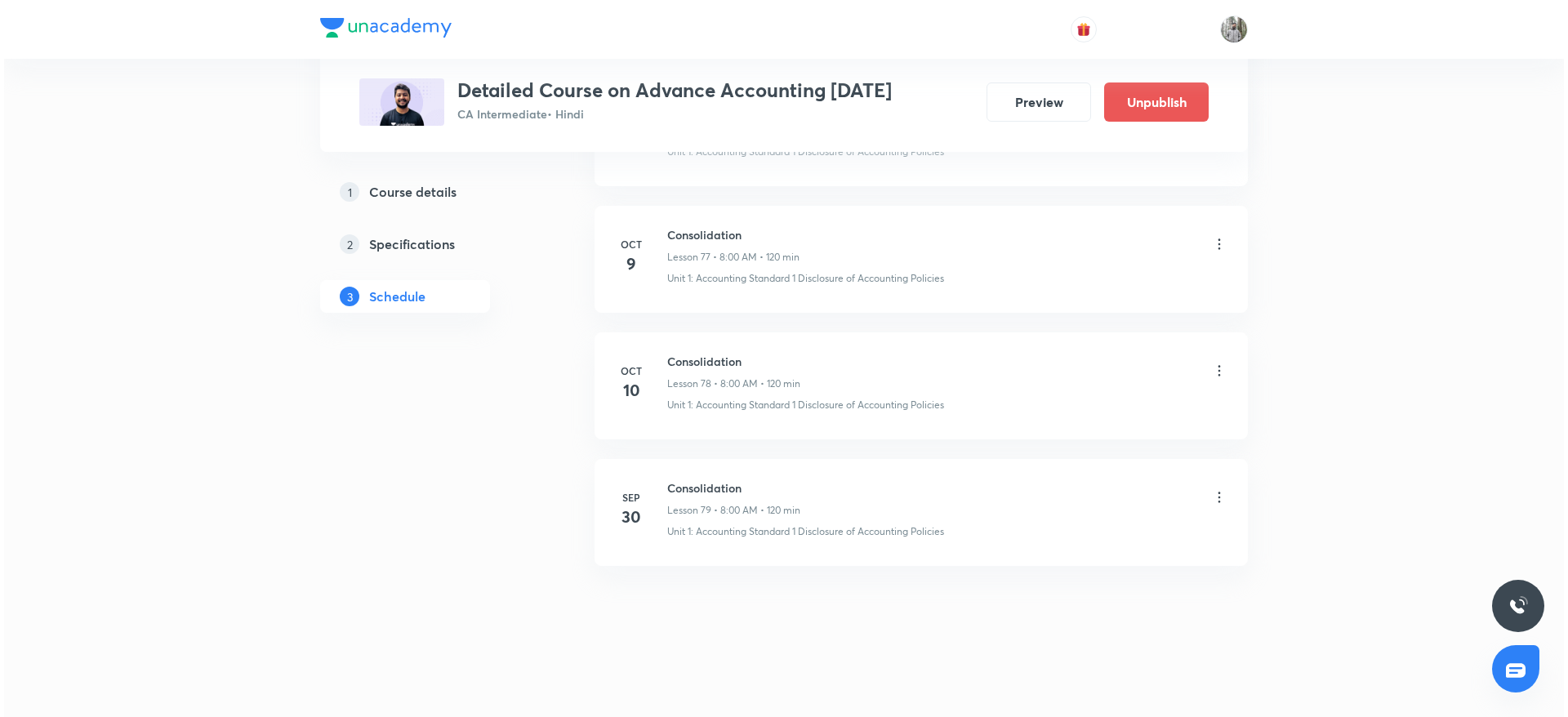
scroll to position [10509, 0]
click at [1214, 492] on icon at bounding box center [1214, 494] width 16 height 16
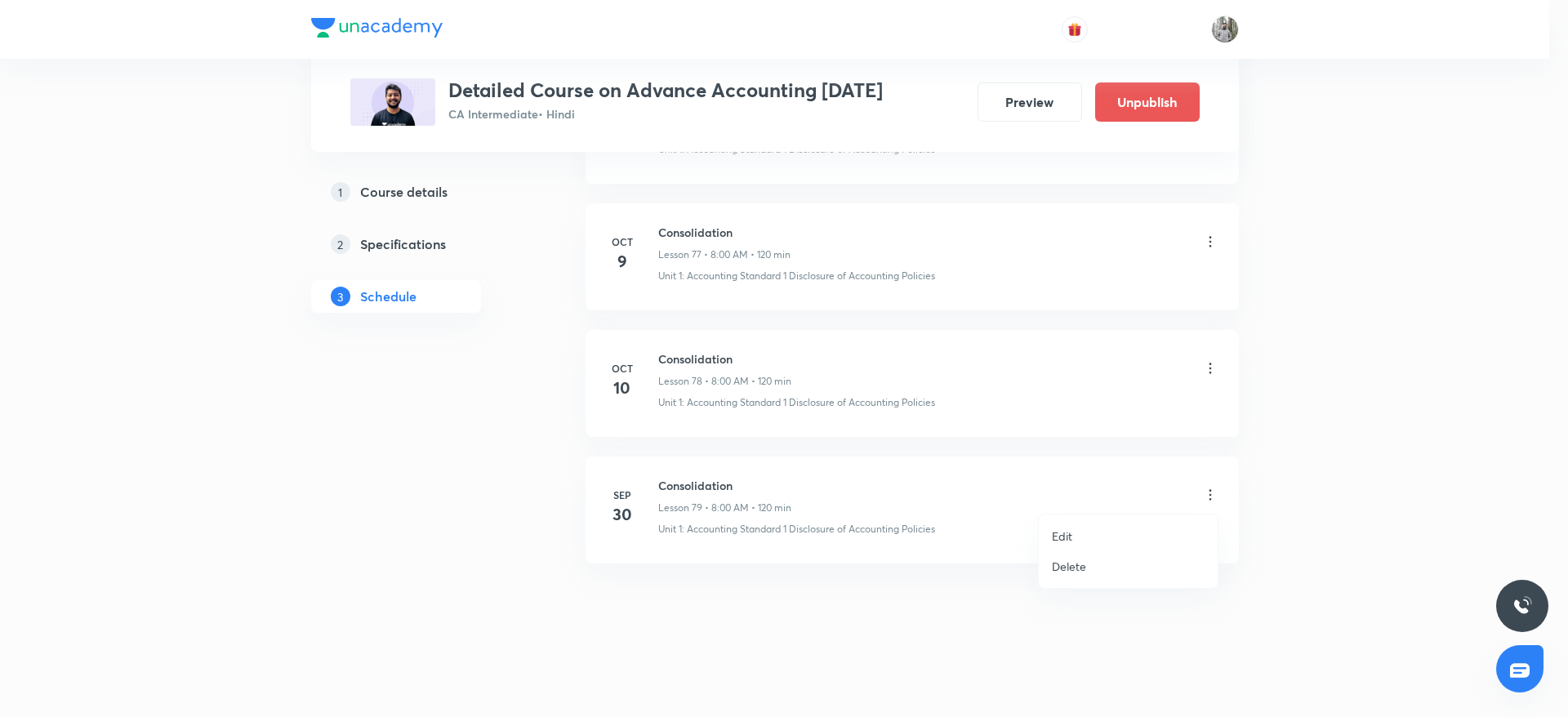
click at [1339, 516] on div at bounding box center [784, 358] width 1568 height 717
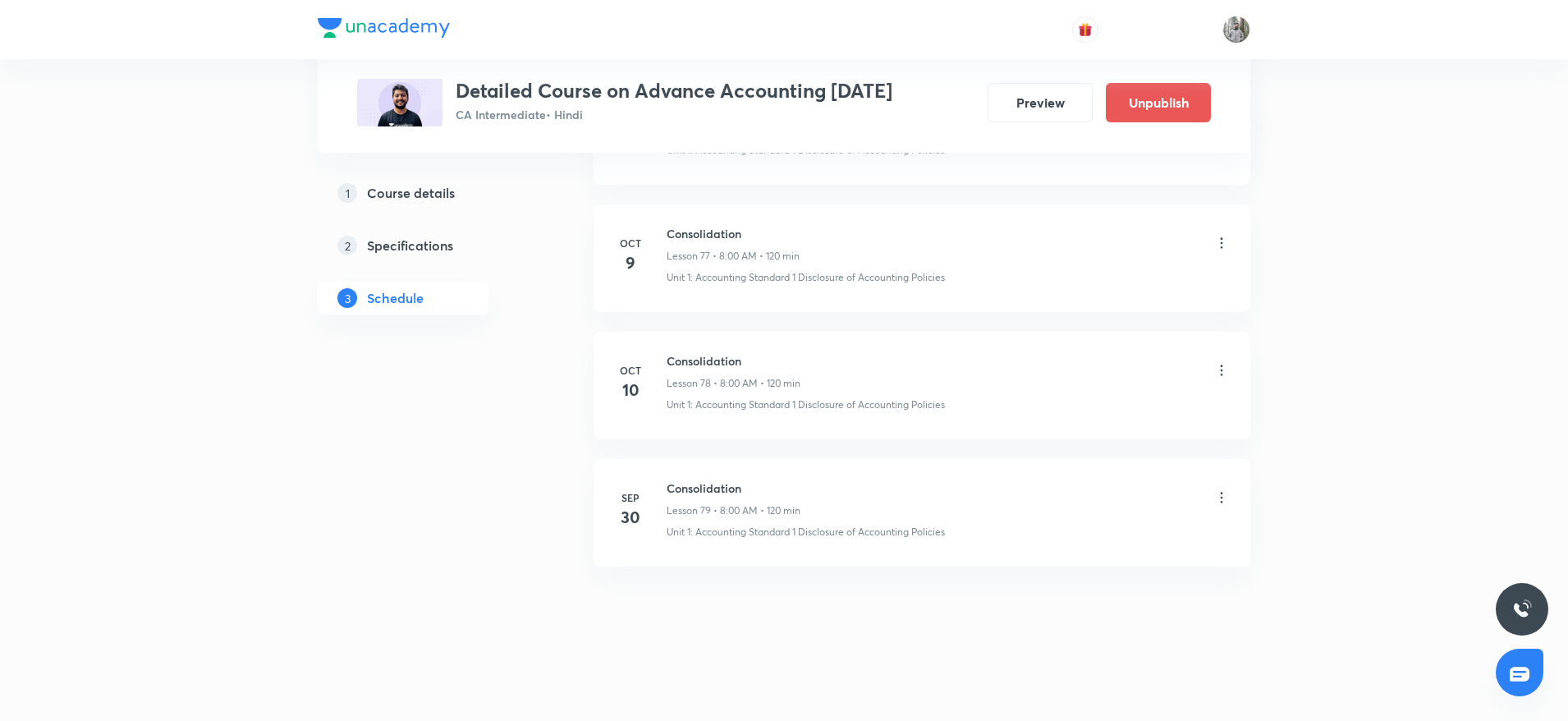
click at [1217, 497] on icon at bounding box center [1220, 497] width 16 height 16
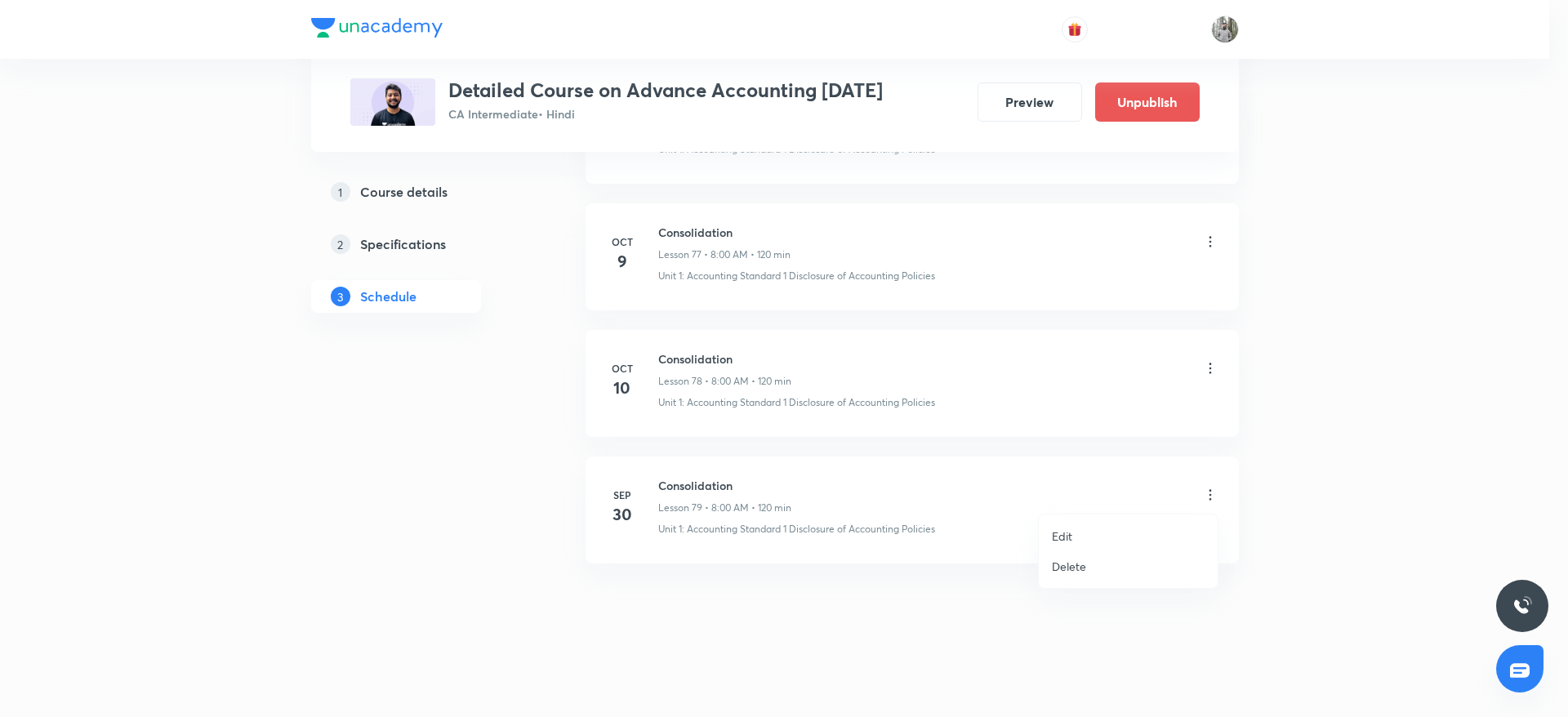
click at [1095, 533] on li "Edit" at bounding box center [1128, 536] width 179 height 30
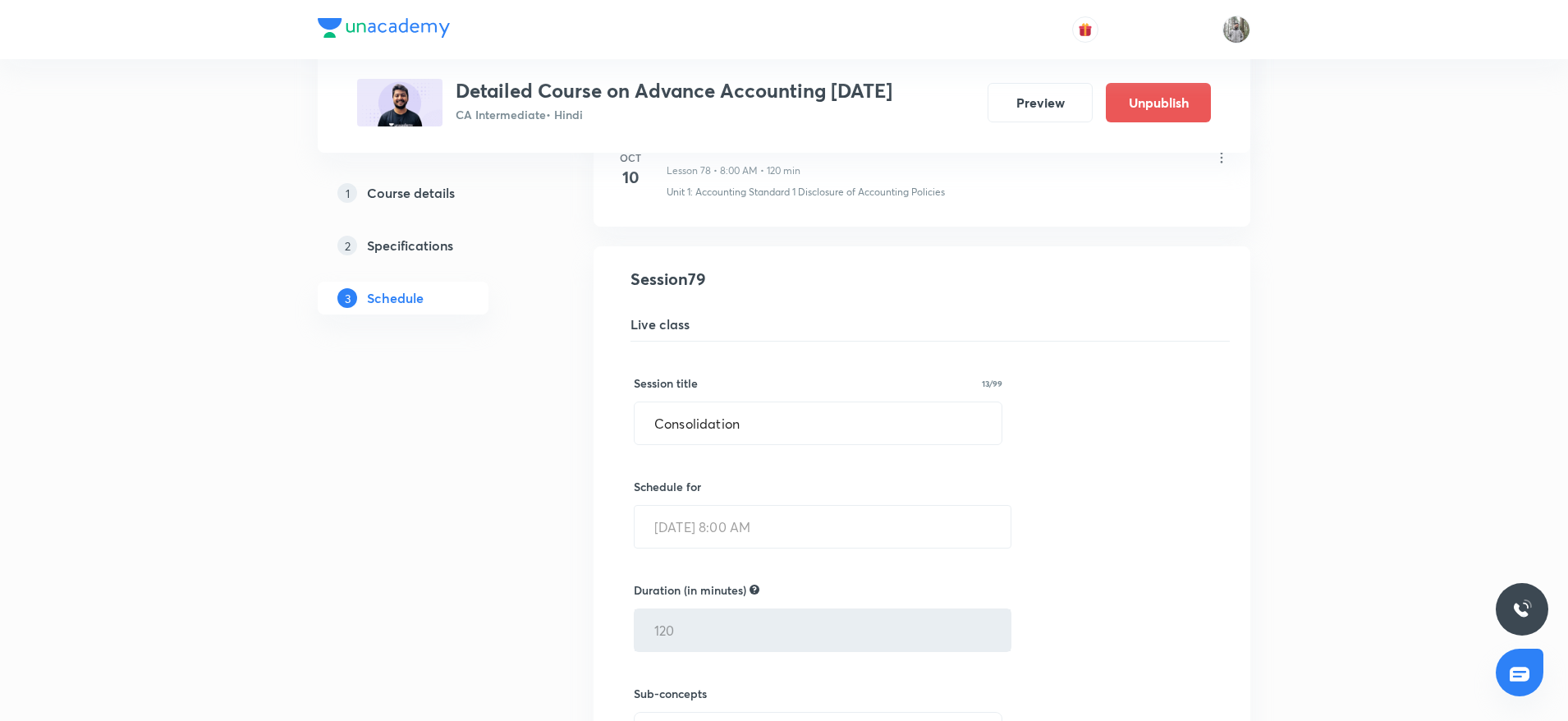
scroll to position [10459, 0]
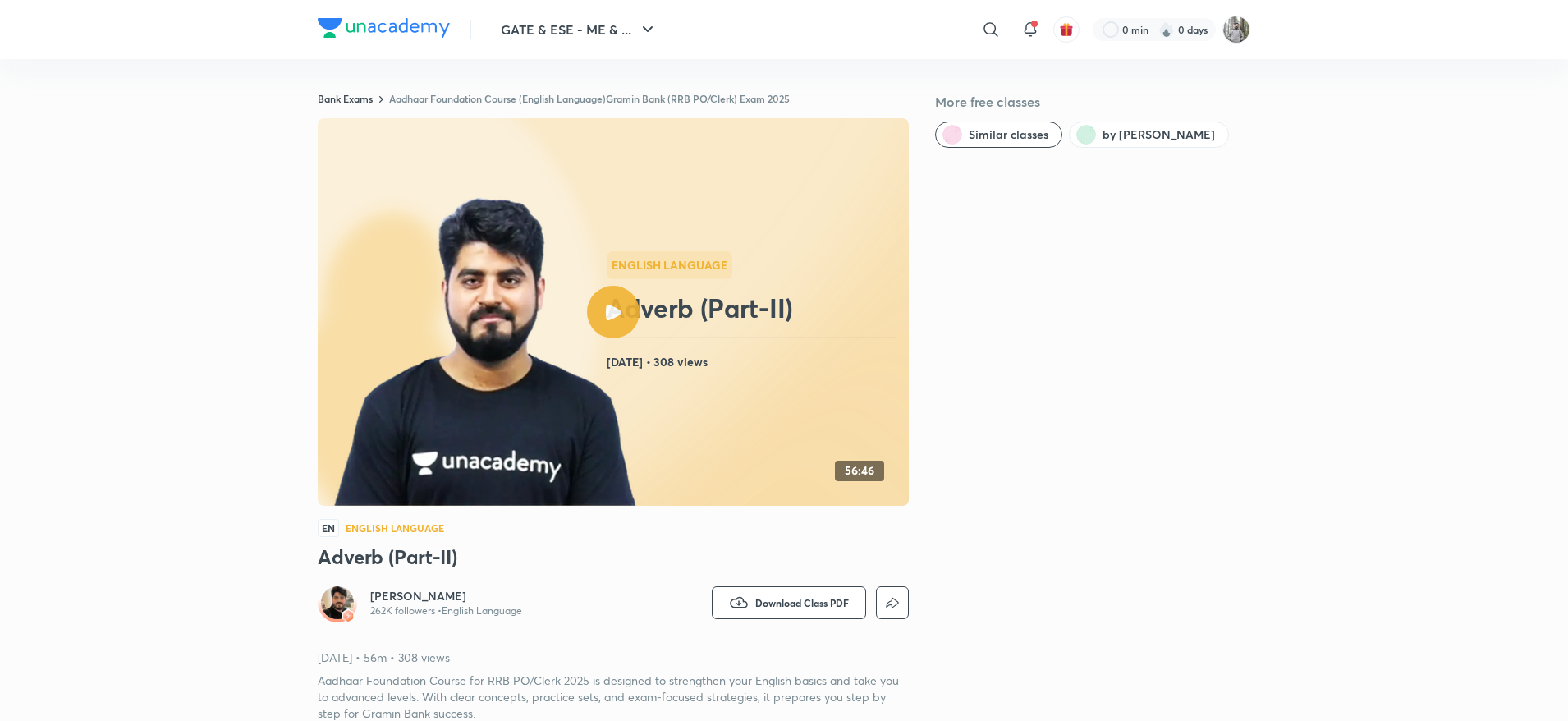
click at [525, 98] on link "Aadhaar Foundation Course (English Language)Gramin Bank (RRB PO/Clerk) Exam 2025" at bounding box center [589, 99] width 400 height 13
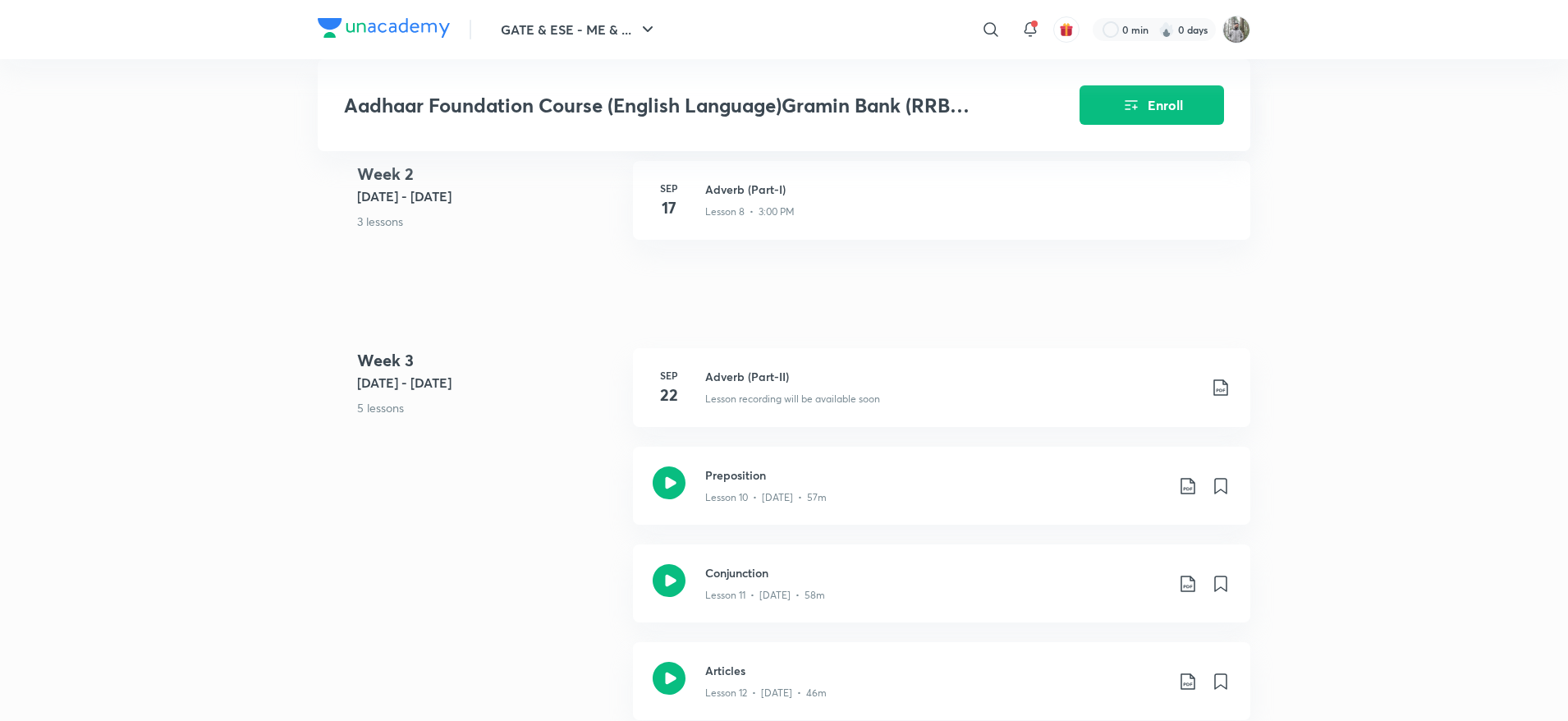
scroll to position [1526, 0]
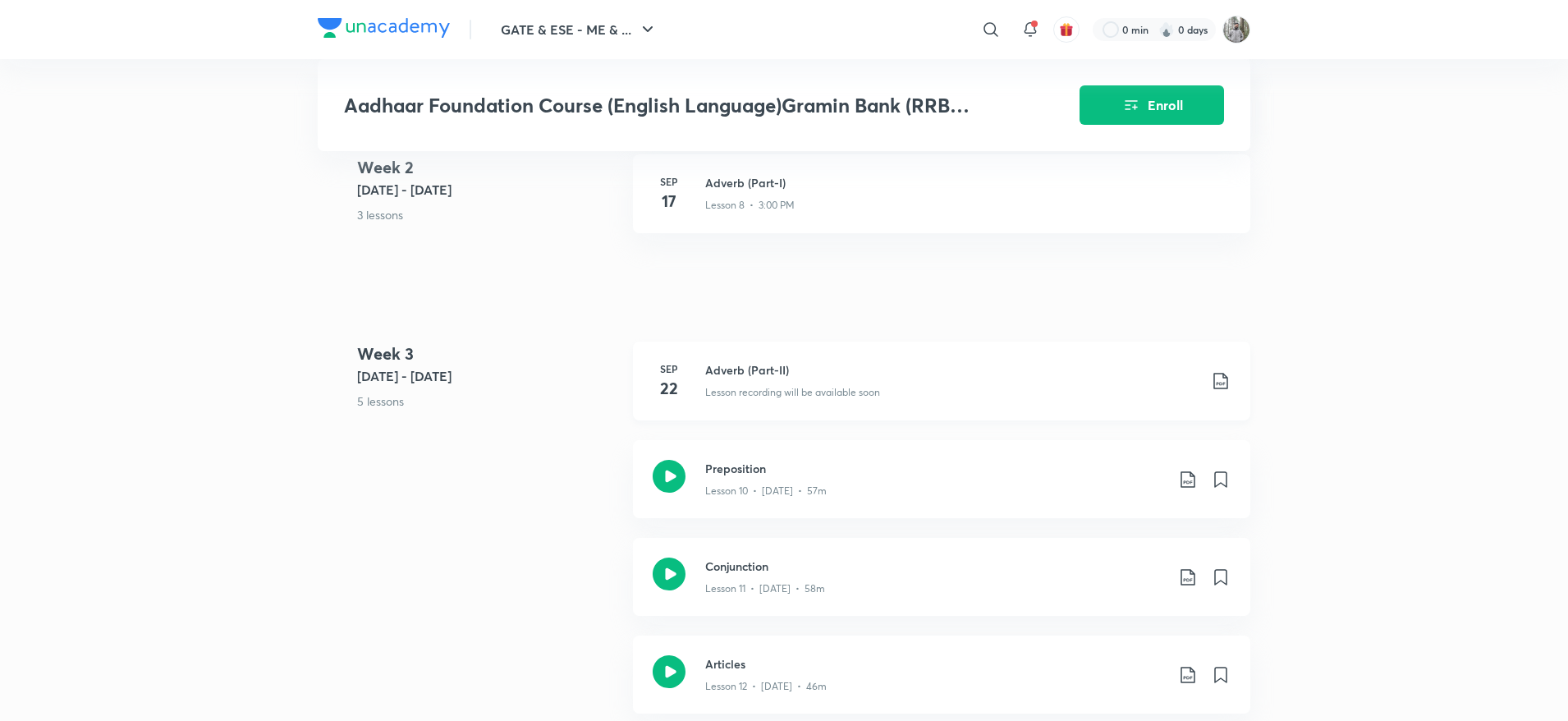
click at [708, 393] on p "Lesson recording will be available soon" at bounding box center [792, 392] width 175 height 15
click at [725, 396] on p "Lesson recording will be available soon" at bounding box center [792, 392] width 175 height 15
click at [739, 381] on div "Lesson recording will be available soon" at bounding box center [951, 389] width 493 height 22
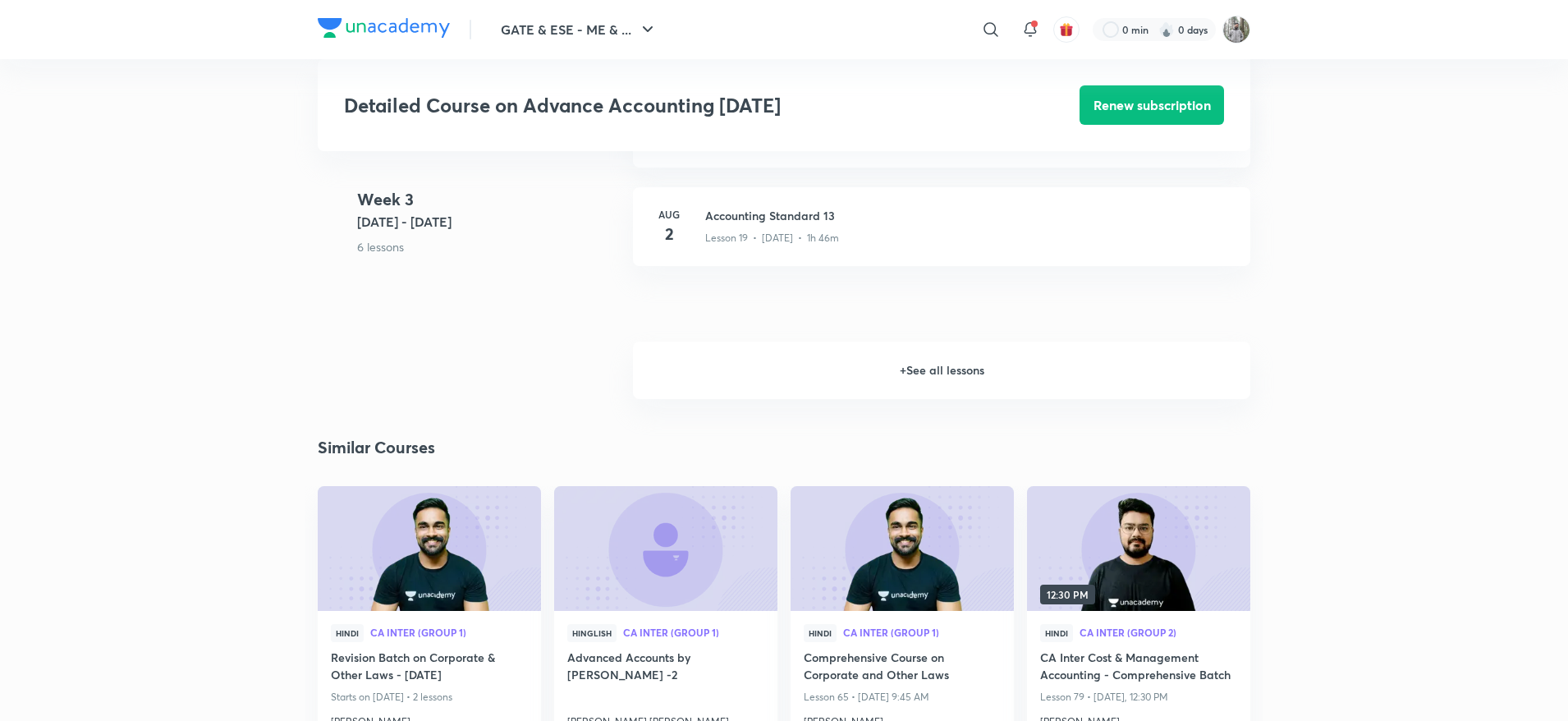
scroll to position [2625, 0]
click at [873, 368] on h6 "+ See all lessons" at bounding box center [941, 369] width 617 height 57
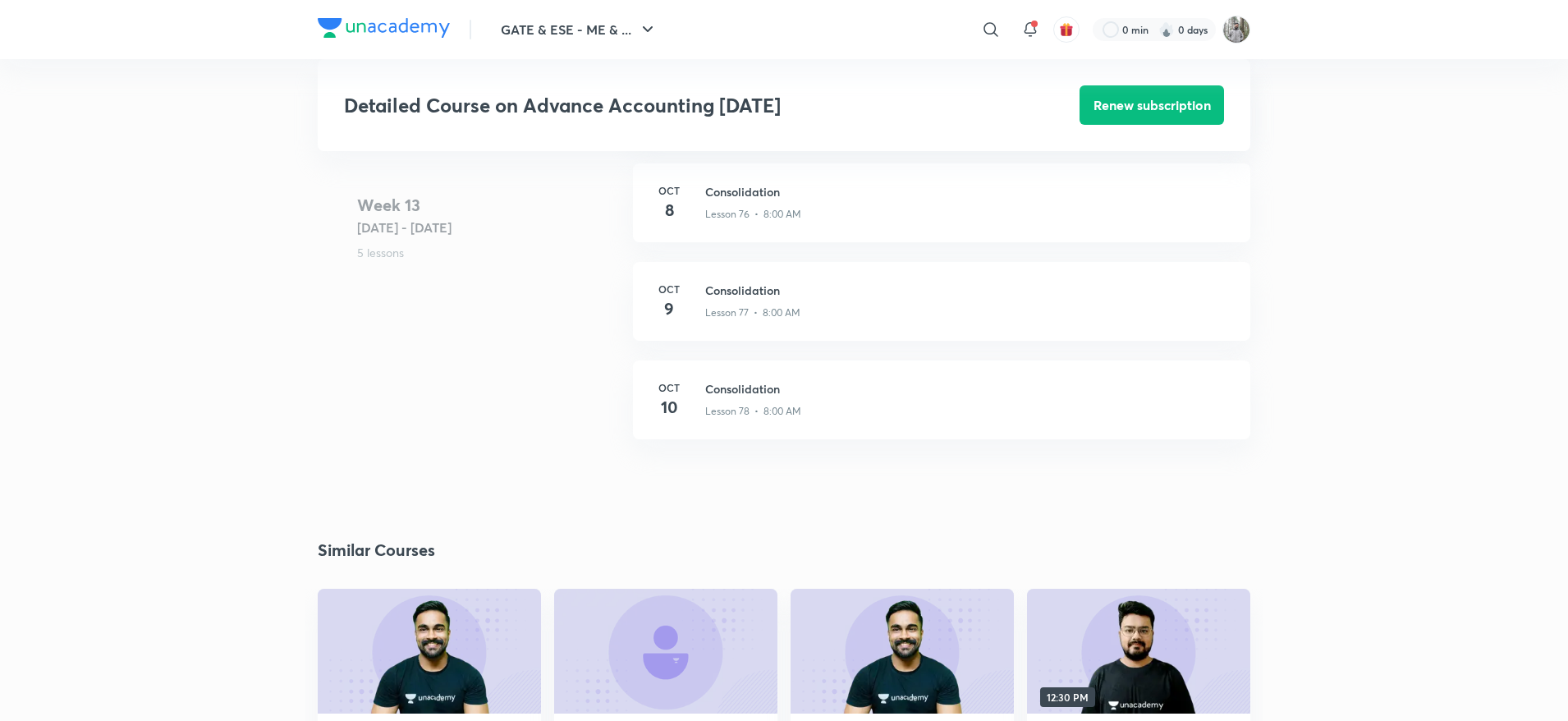
scroll to position [9476, 0]
